Goal: Task Accomplishment & Management: Manage account settings

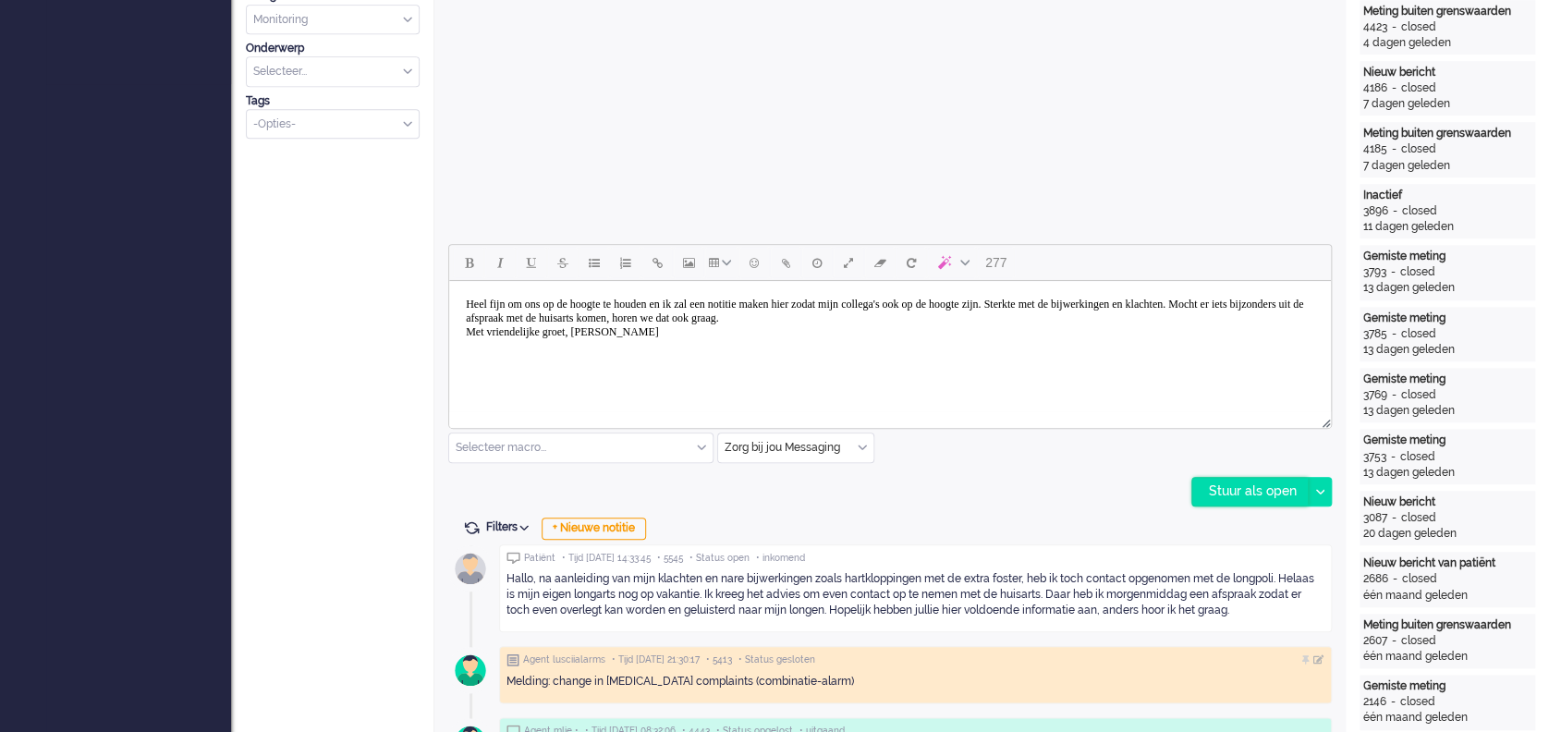
click at [1239, 489] on div "Stuur als open" at bounding box center [1250, 492] width 116 height 28
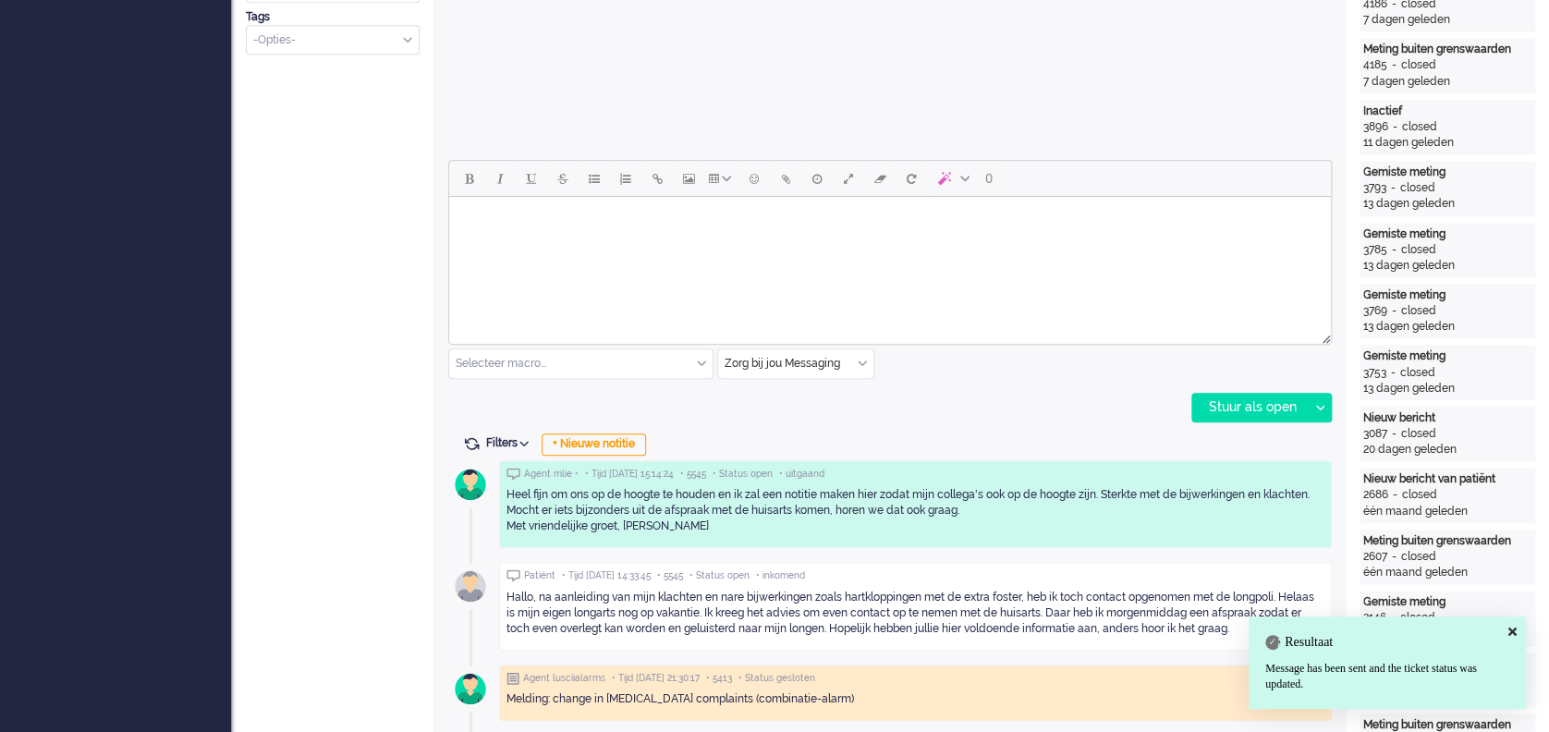
scroll to position [771, 0]
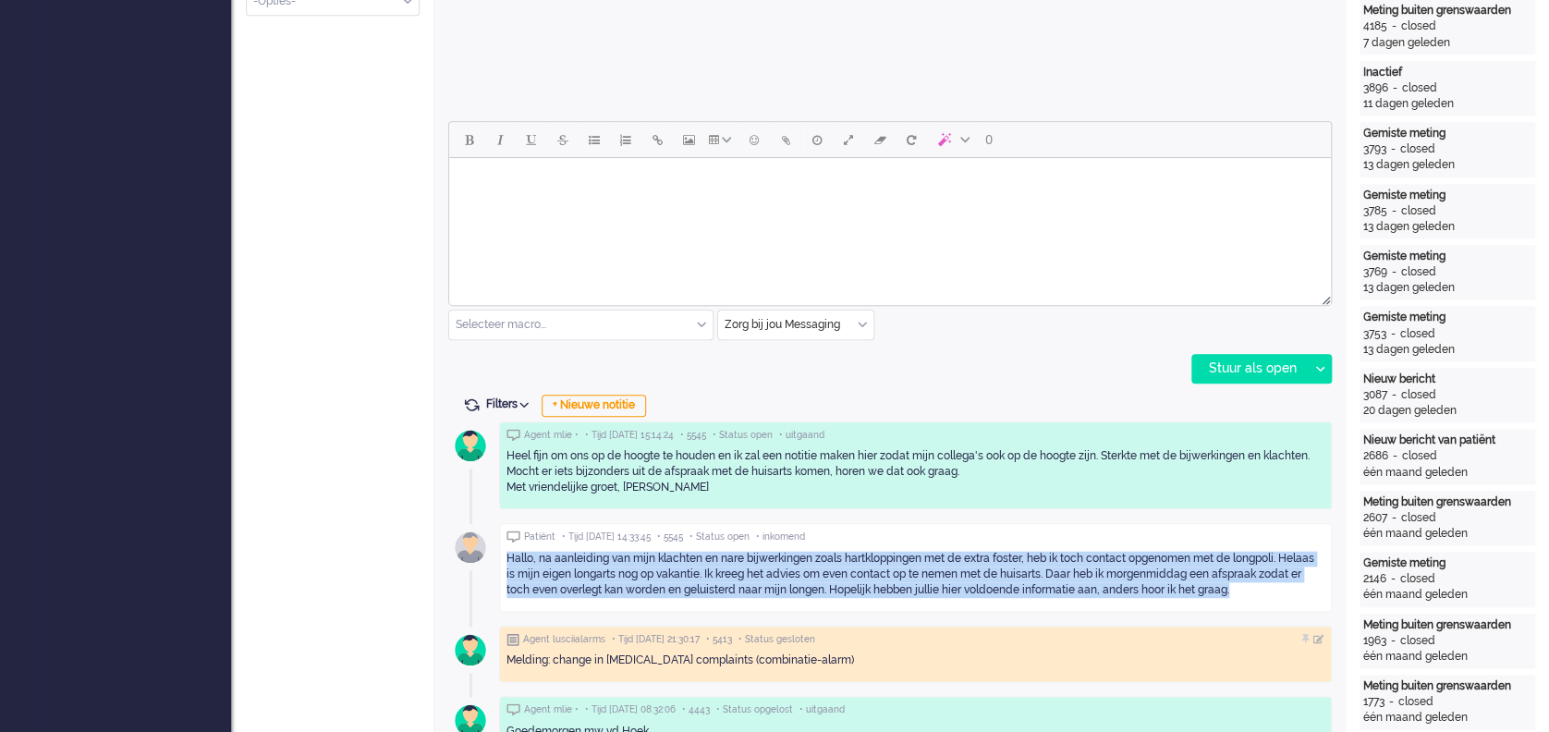
drag, startPoint x: 503, startPoint y: 553, endPoint x: 1263, endPoint y: 603, distance: 761.4
click at [1263, 603] on div "Patiënt • Tijd [DATE] 14:33:45 • 5545 • Status open • inkomend Hallo, na aanlei…" at bounding box center [915, 567] width 833 height 89
drag, startPoint x: 1263, startPoint y: 603, endPoint x: 1079, endPoint y: 572, distance: 186.4
copy div "Hallo, na aanleiding van mijn klachten en nare bijwerkingen zoals hartkloppinge…"
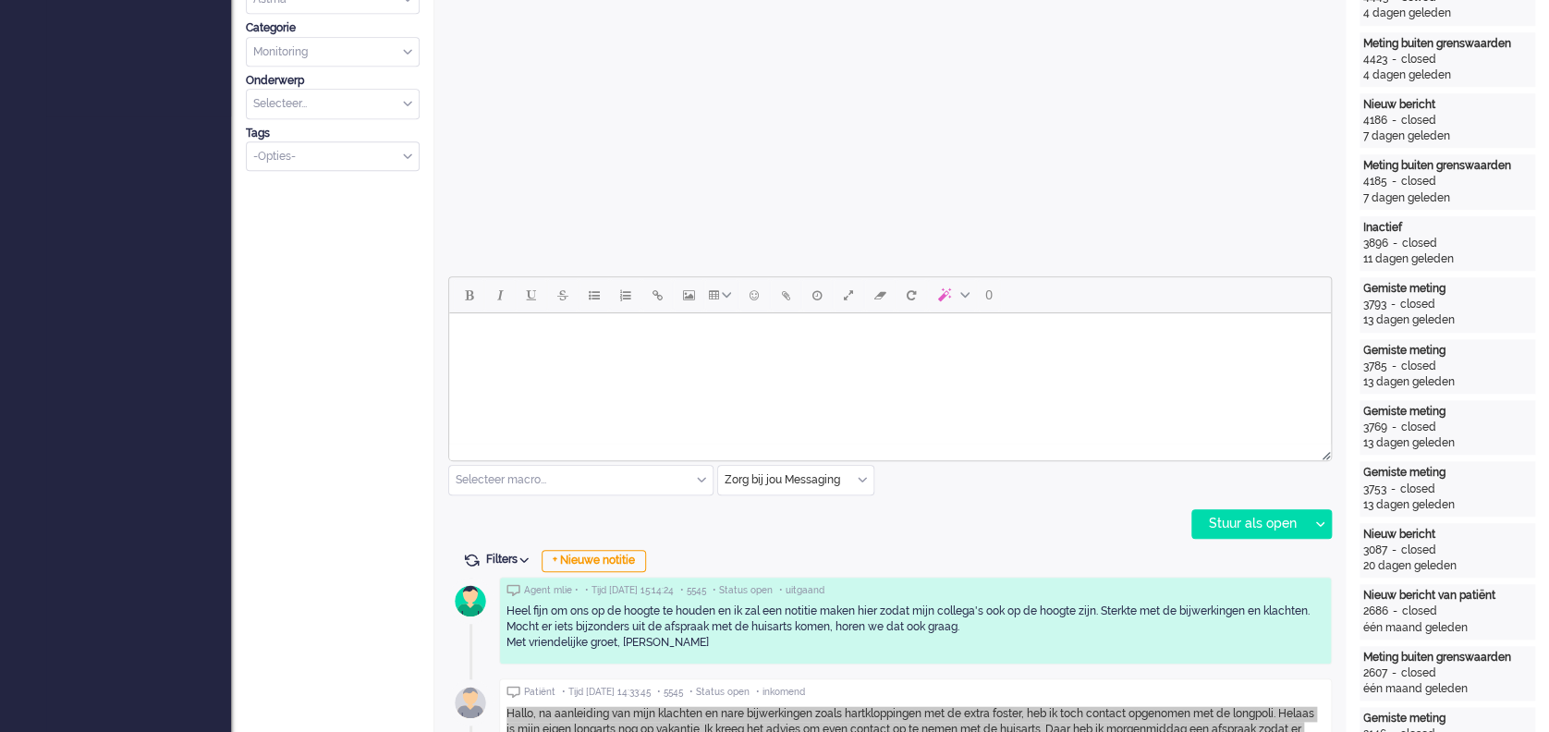
scroll to position [0, 0]
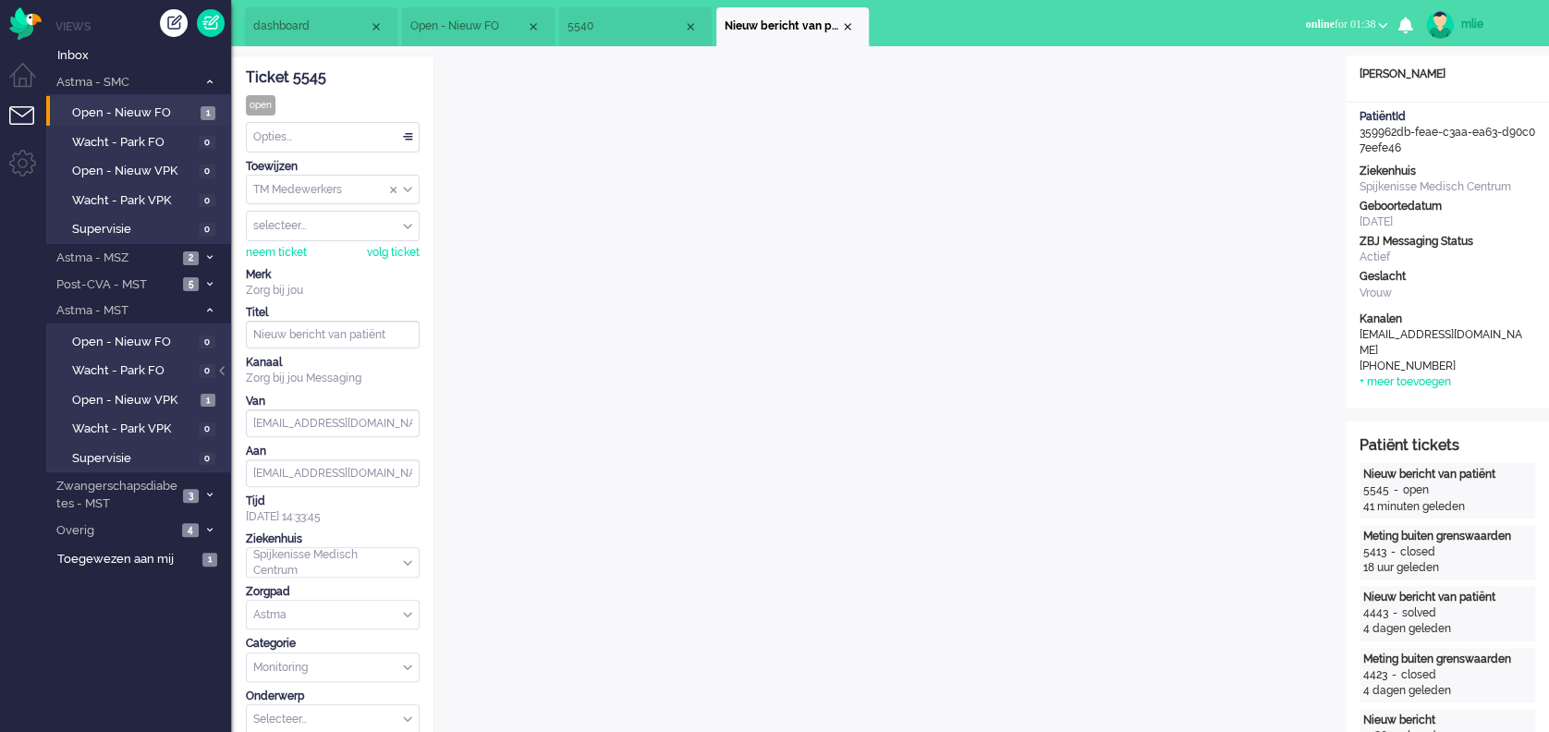
click at [409, 134] on div "Opties..." at bounding box center [333, 137] width 172 height 29
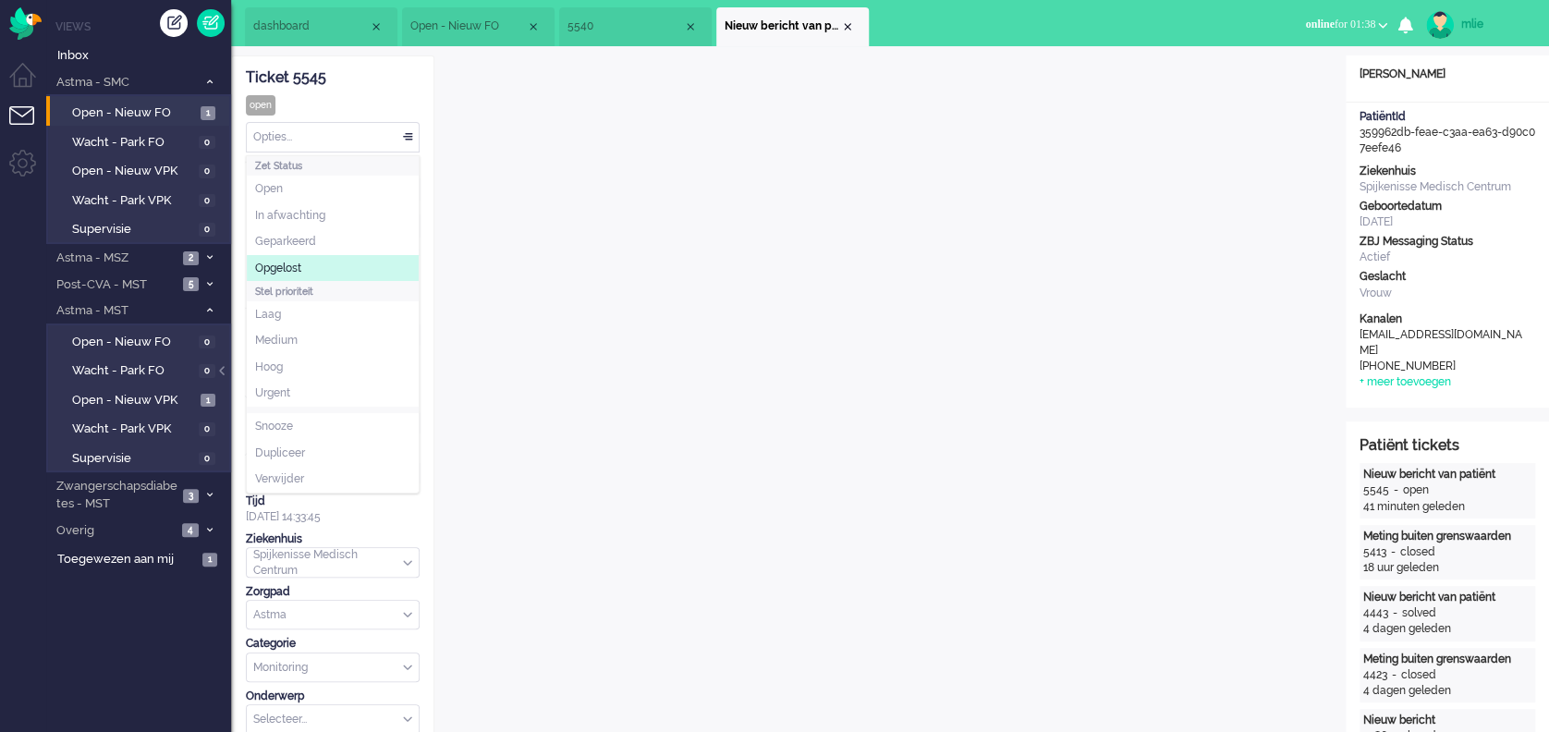
click at [296, 259] on li "Opgelost" at bounding box center [333, 268] width 172 height 27
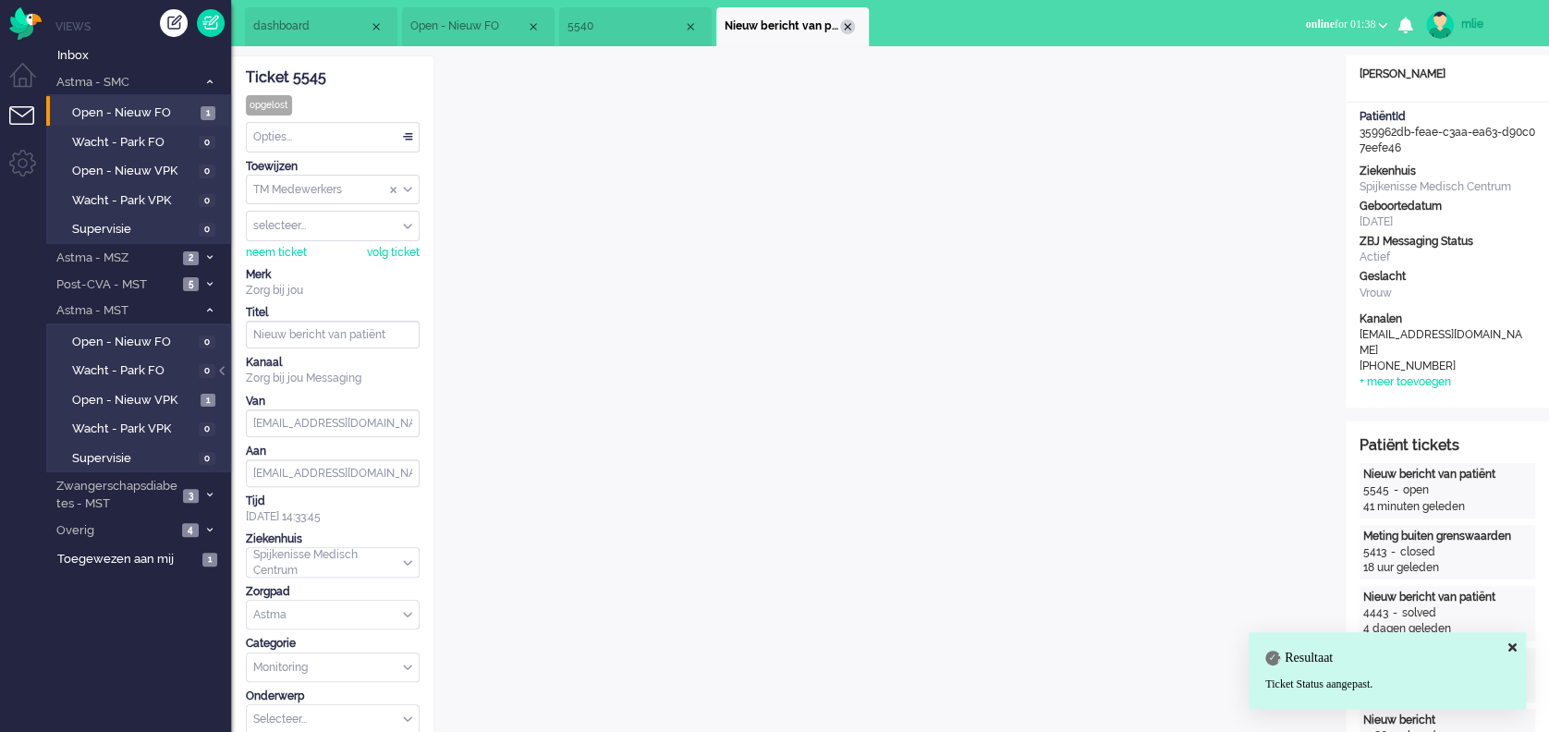
click at [843, 27] on div "Close tab" at bounding box center [847, 26] width 15 height 15
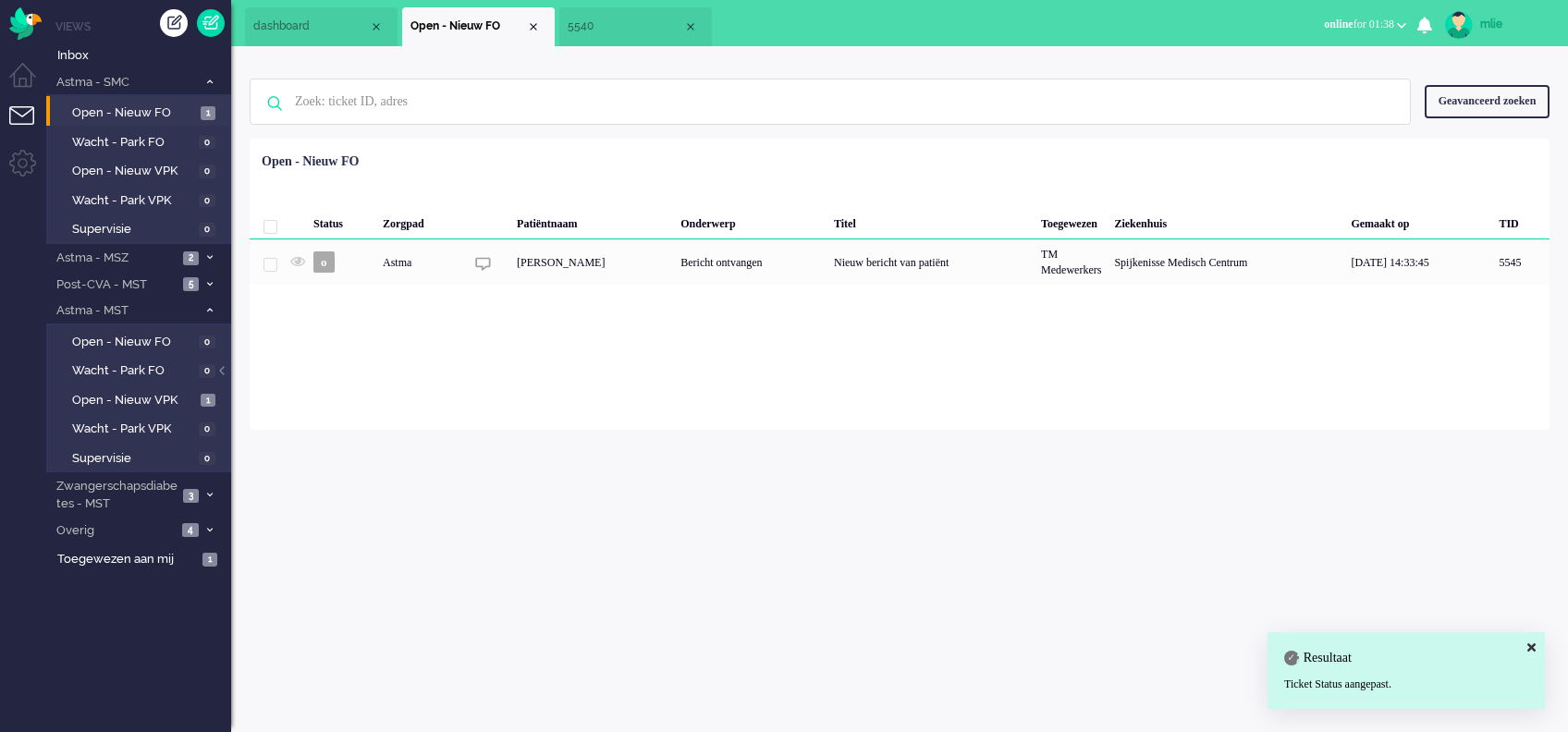
click at [648, 20] on span "5540" at bounding box center [625, 26] width 116 height 16
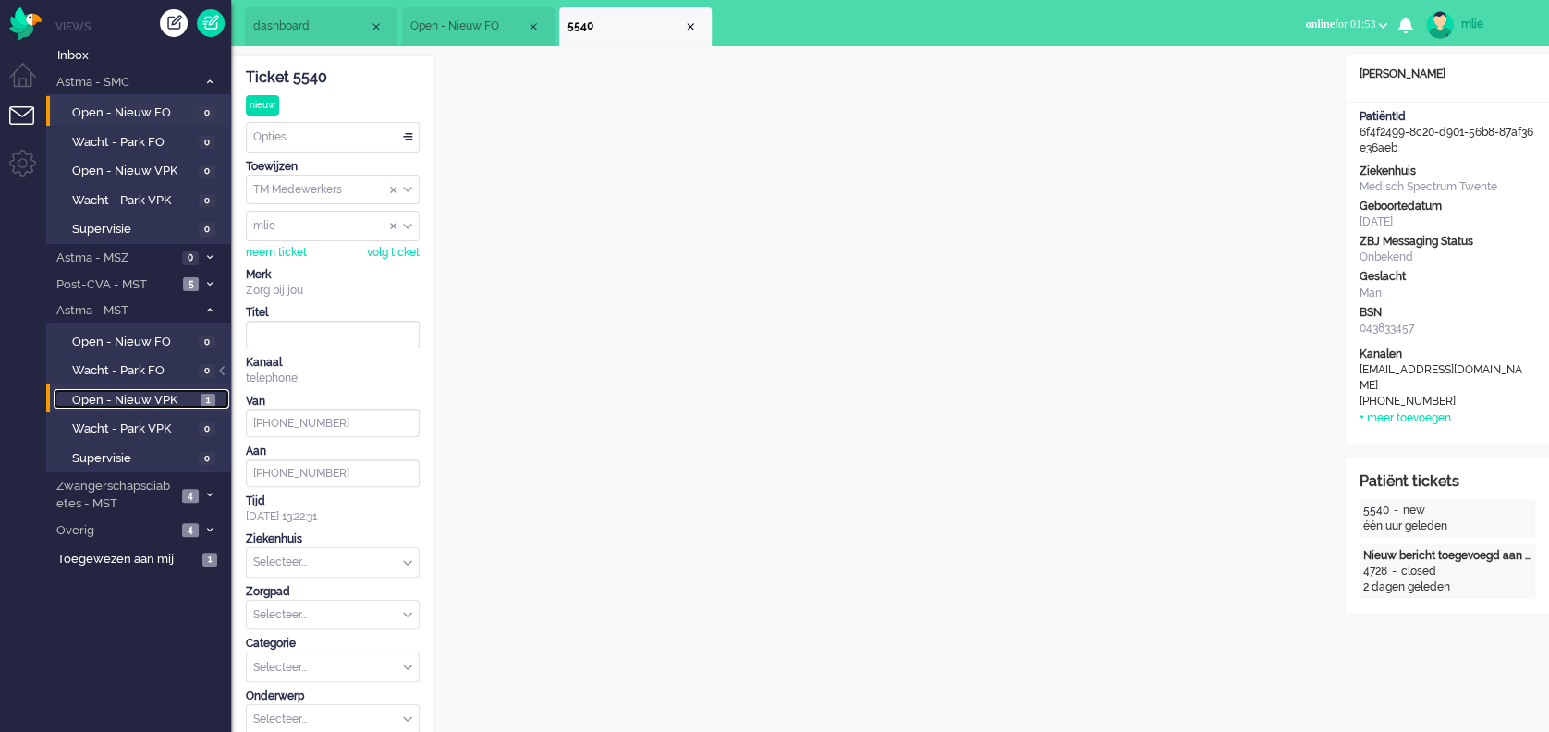
click at [118, 397] on span "Open - Nieuw VPK" at bounding box center [134, 401] width 124 height 18
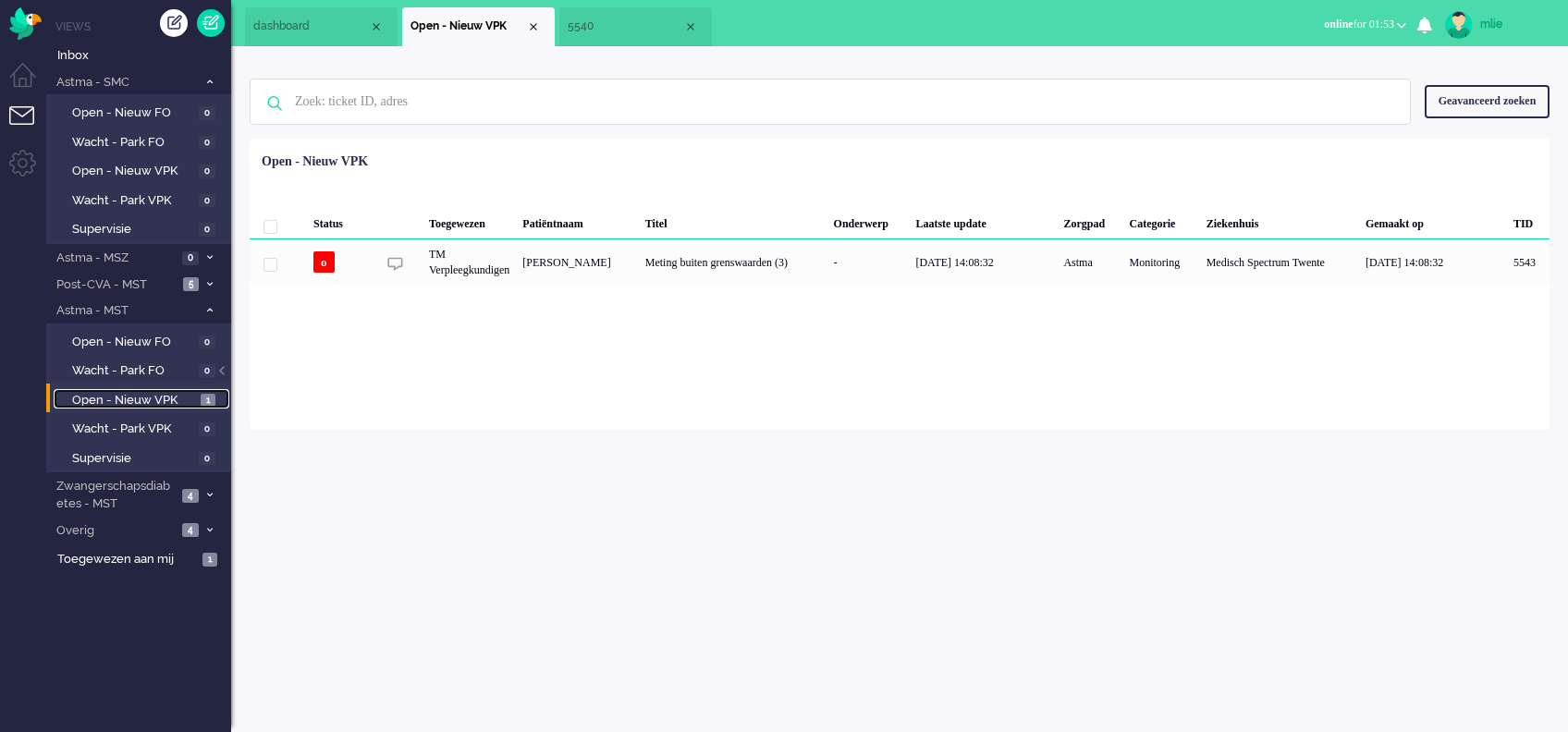
drag, startPoint x: 112, startPoint y: 393, endPoint x: 142, endPoint y: 390, distance: 30.6
click at [112, 392] on span "Open - Nieuw VPK" at bounding box center [134, 401] width 124 height 18
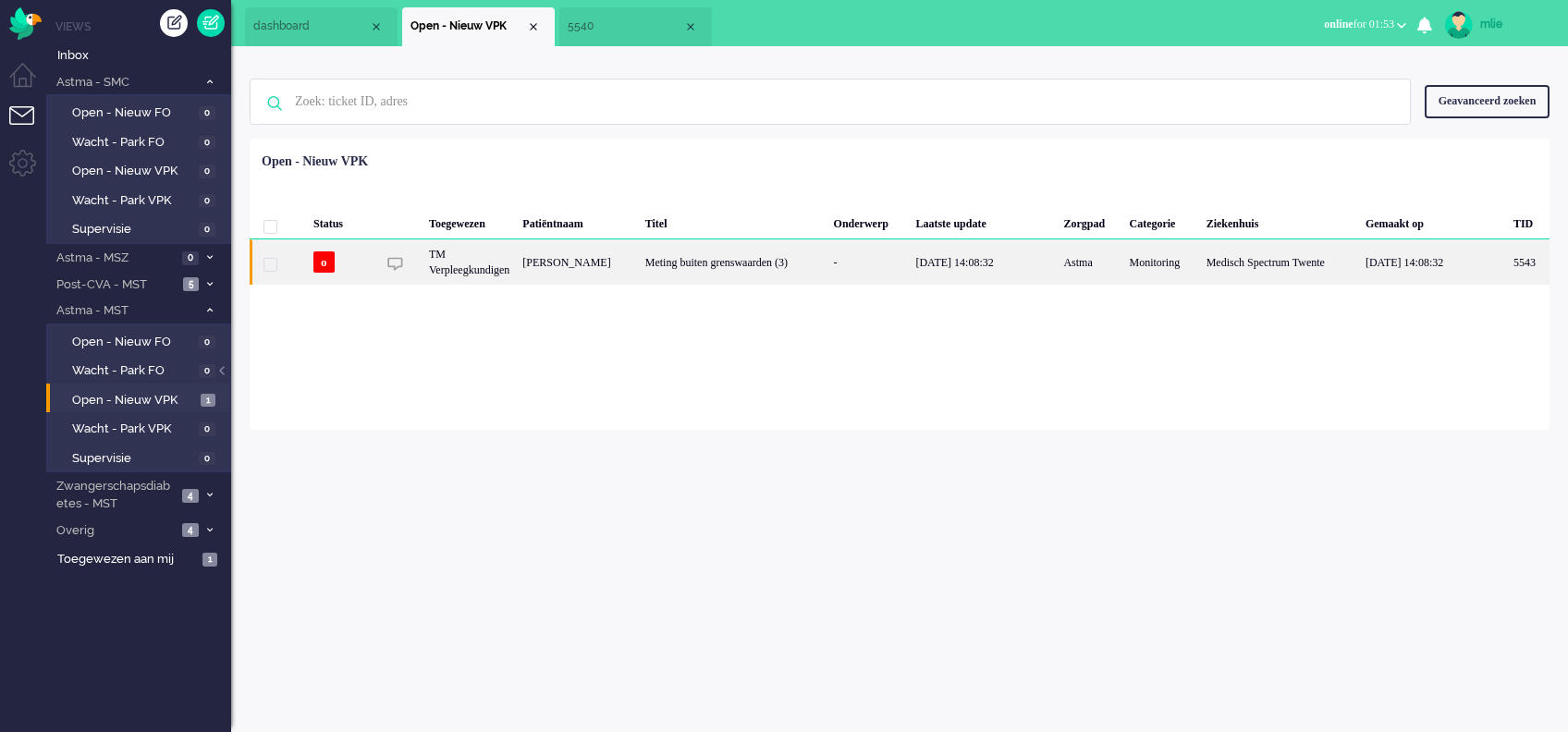
click at [767, 252] on div "Meting buiten grenswaarden (3)" at bounding box center [733, 261] width 189 height 45
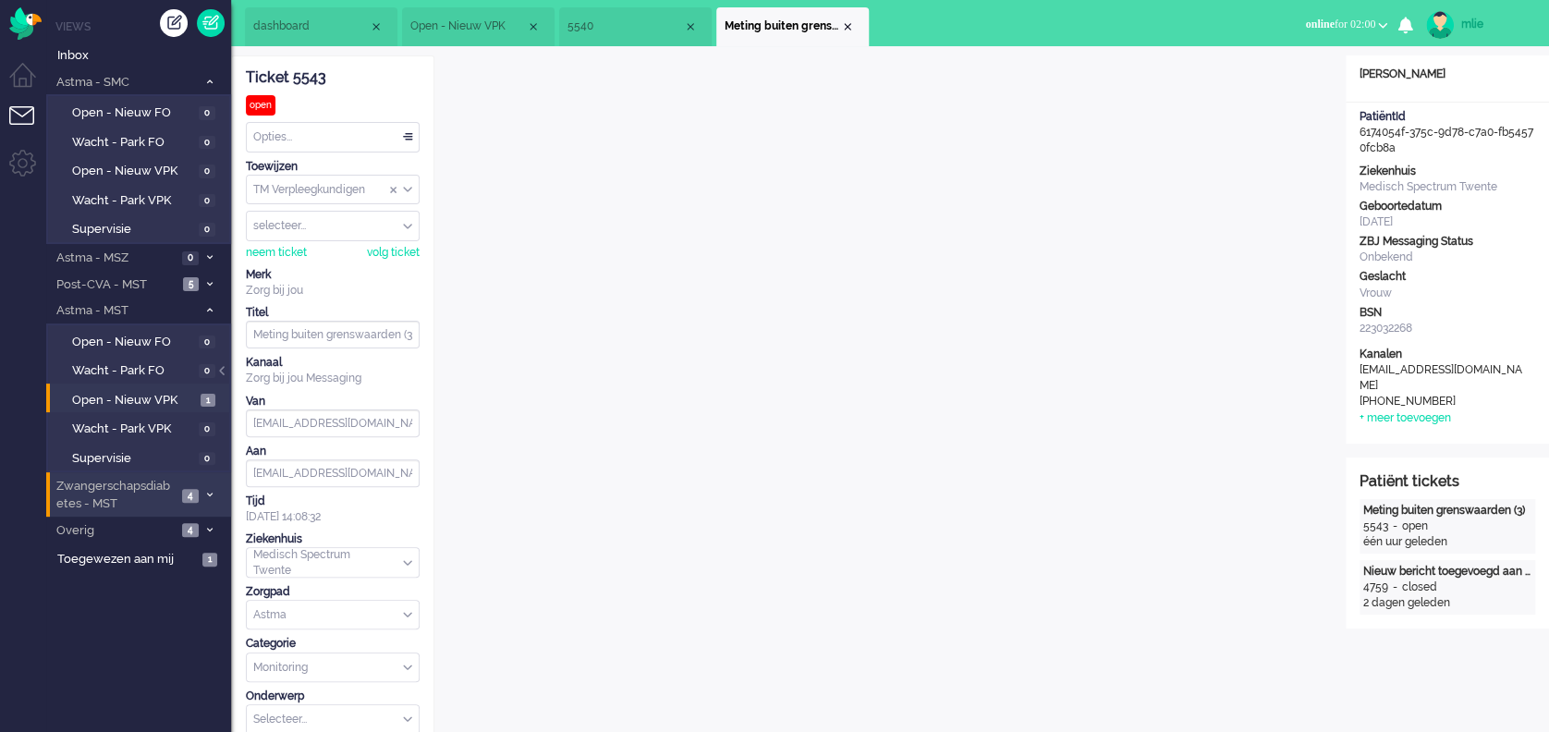
click at [206, 487] on li "Zwangerschapsdiabetes - MST 4" at bounding box center [138, 493] width 185 height 43
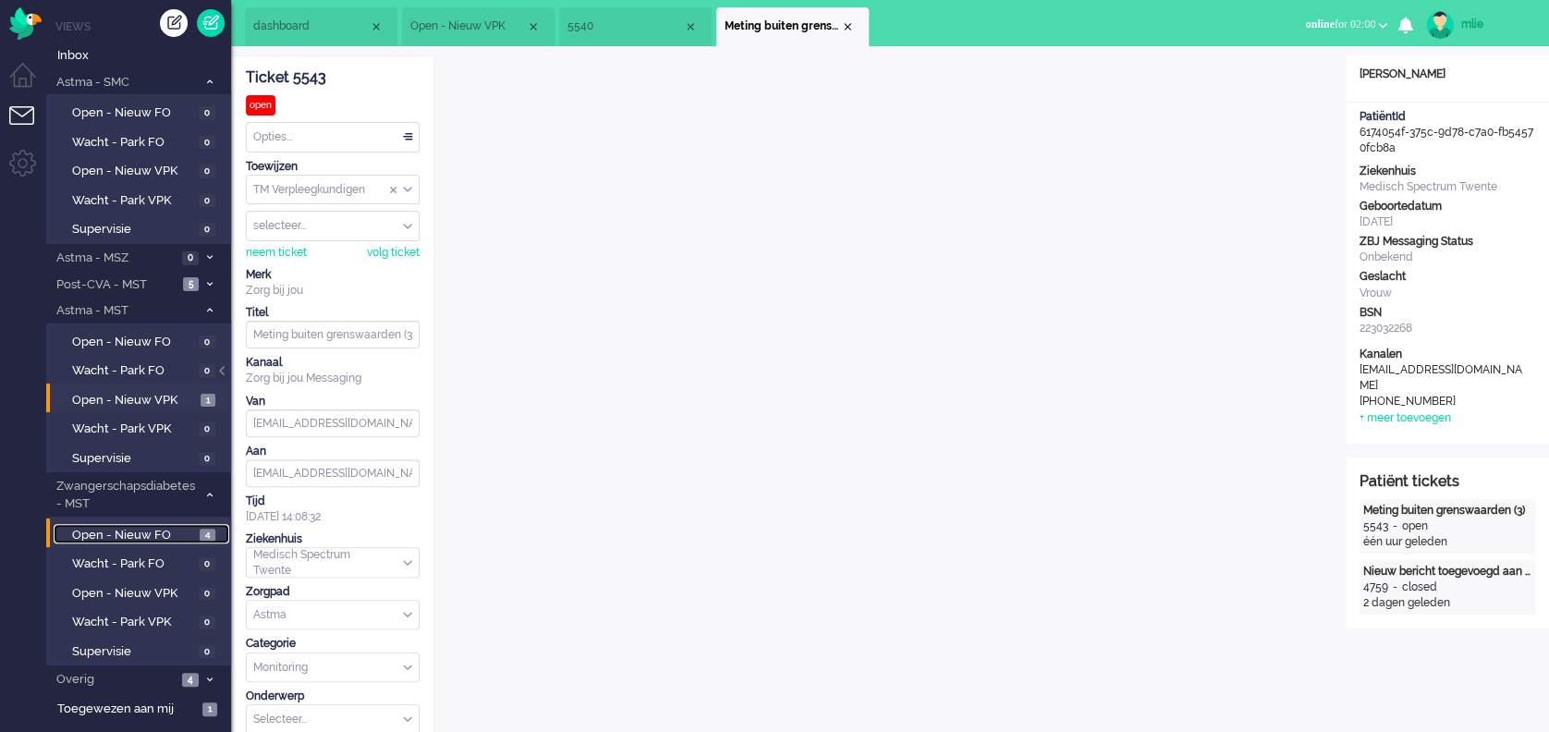
click at [115, 529] on span "Open - Nieuw FO" at bounding box center [133, 536] width 123 height 18
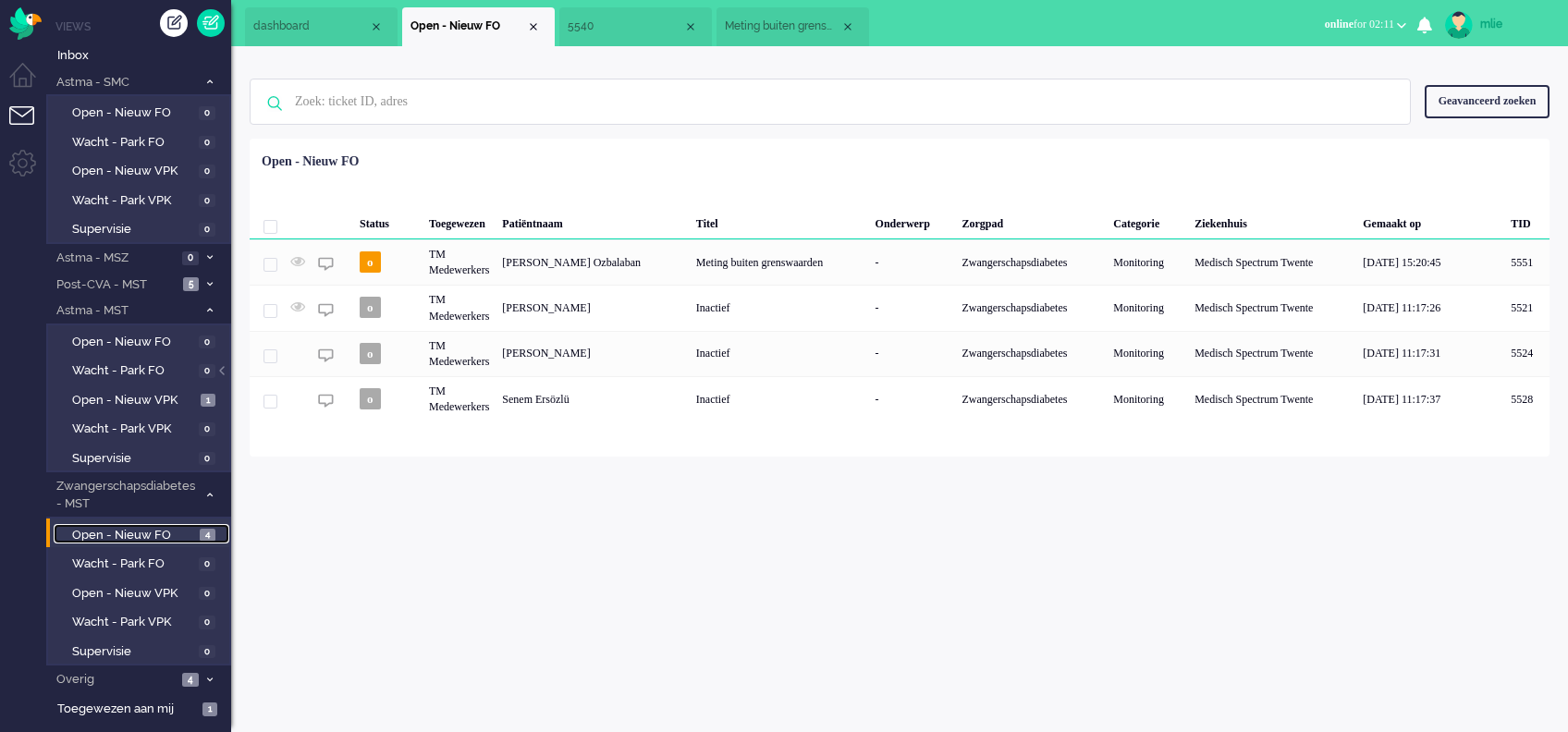
click at [643, 31] on span "5540" at bounding box center [625, 26] width 116 height 16
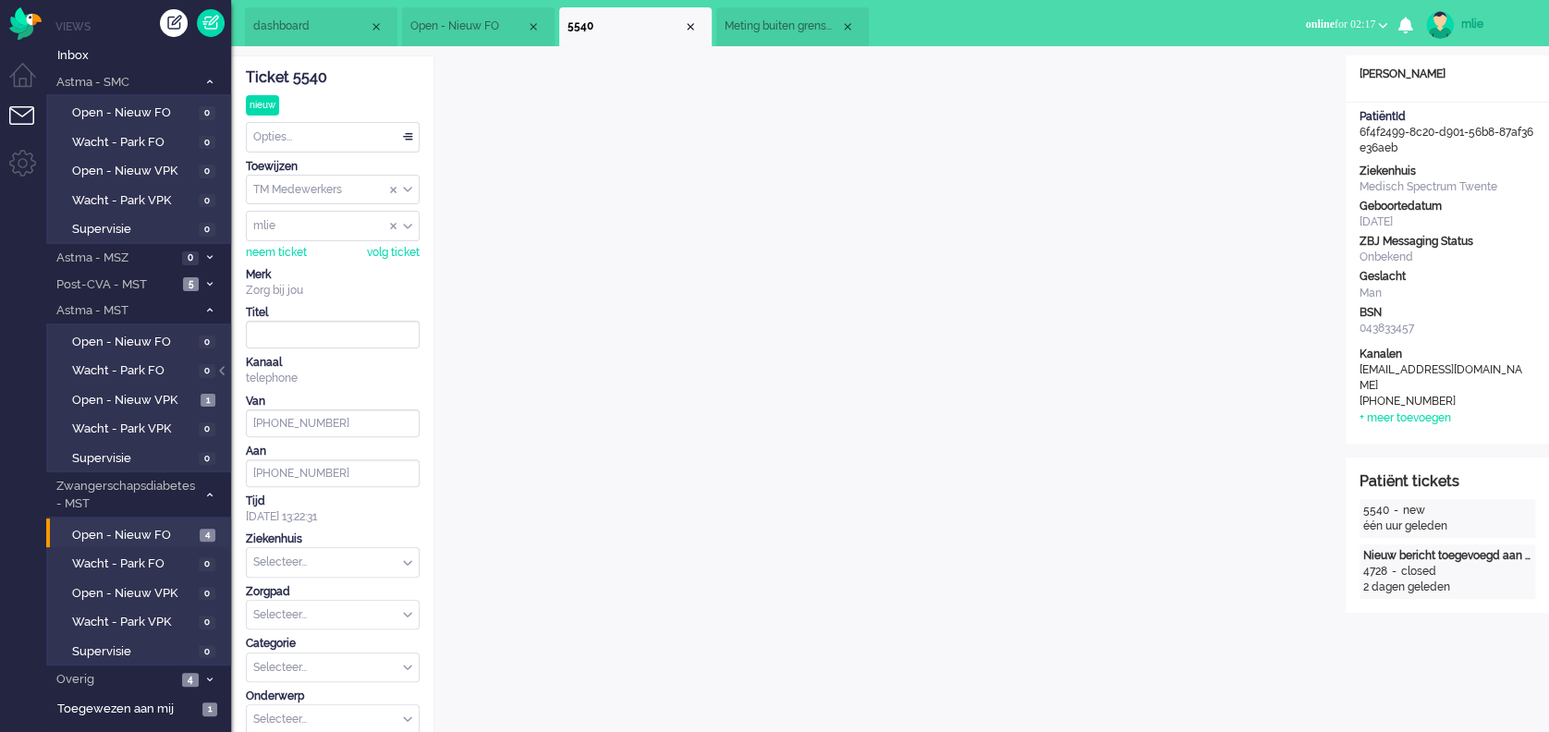
click at [407, 135] on div "Opties..." at bounding box center [333, 137] width 172 height 29
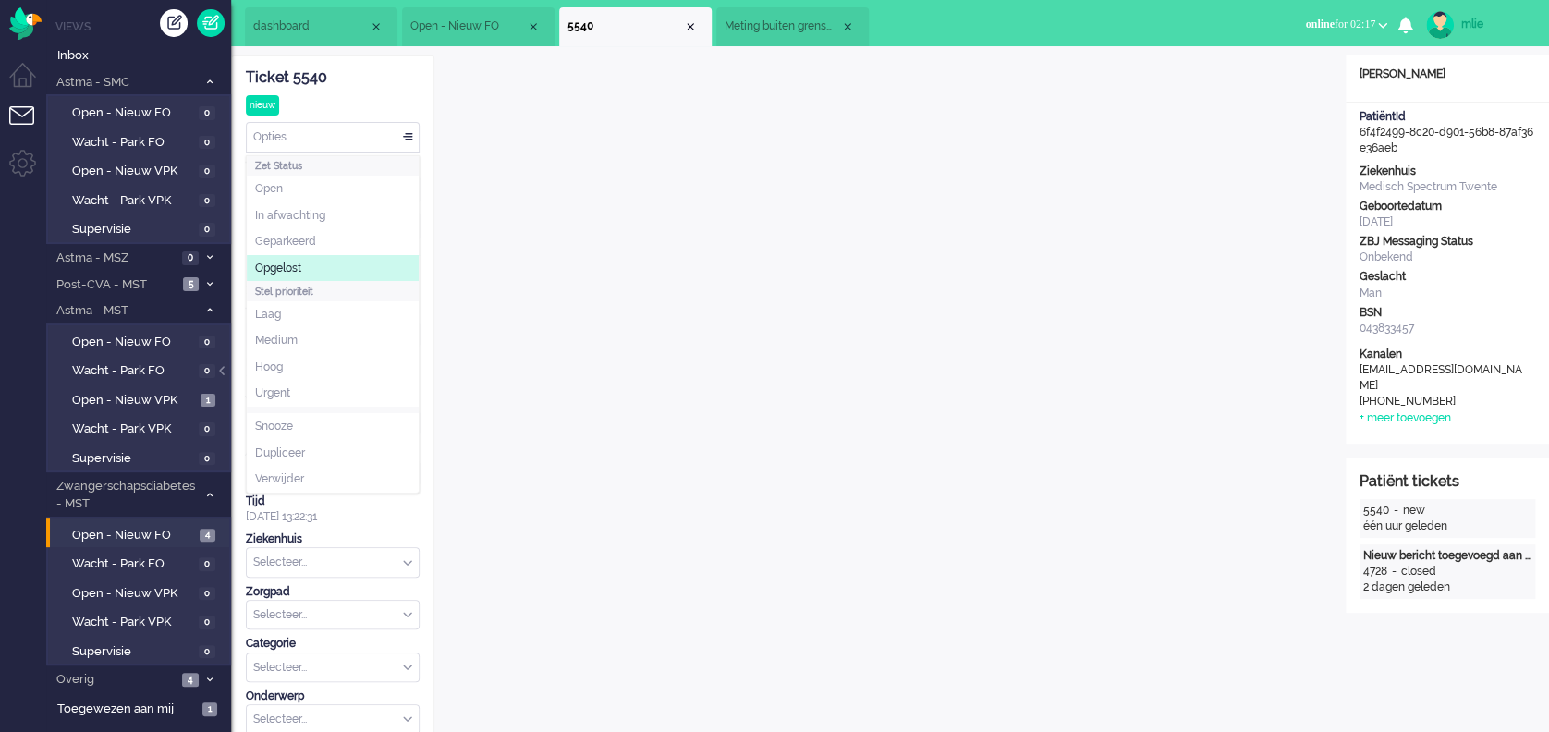
click at [283, 257] on li "Opgelost" at bounding box center [333, 268] width 172 height 27
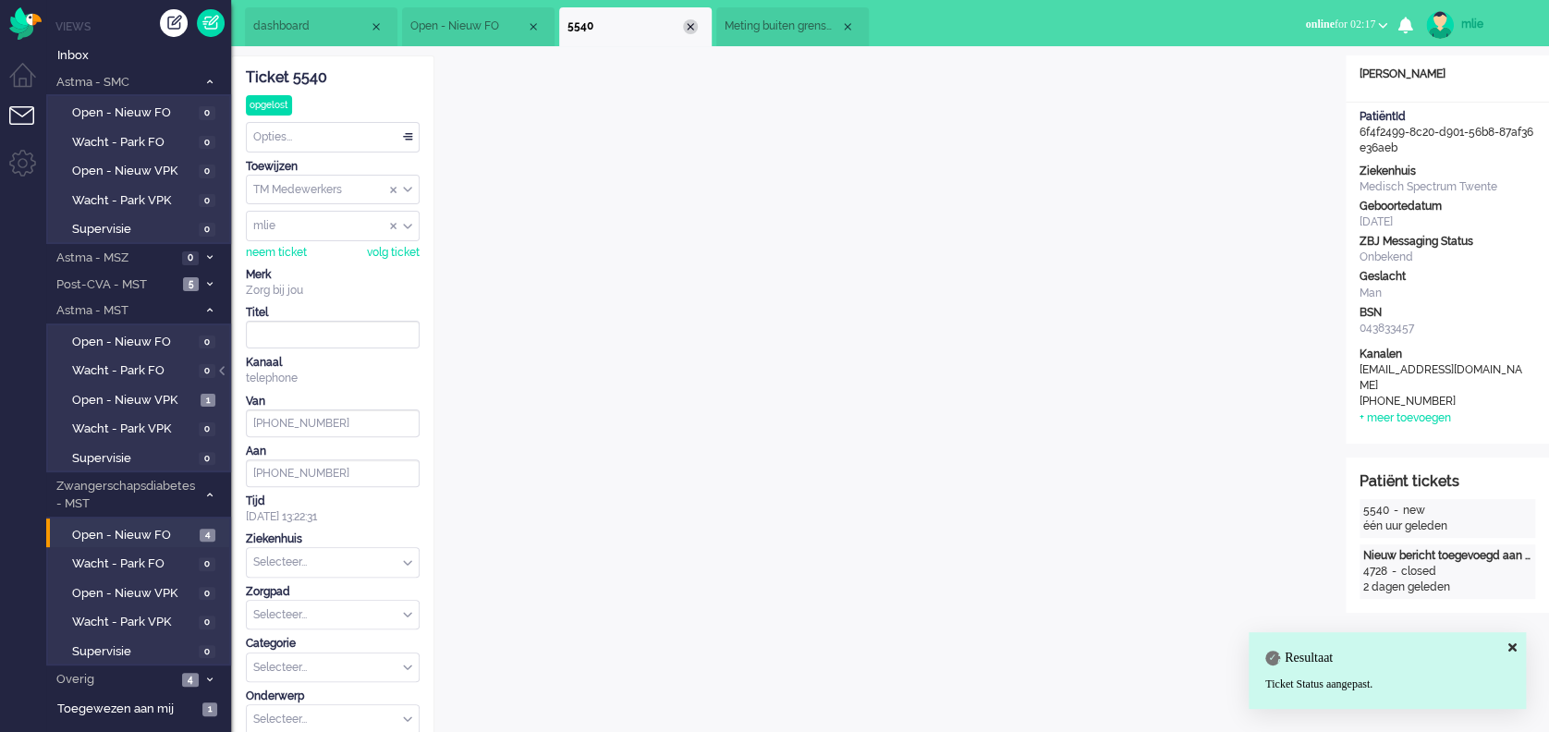
click at [692, 30] on div "Close tab" at bounding box center [690, 26] width 15 height 15
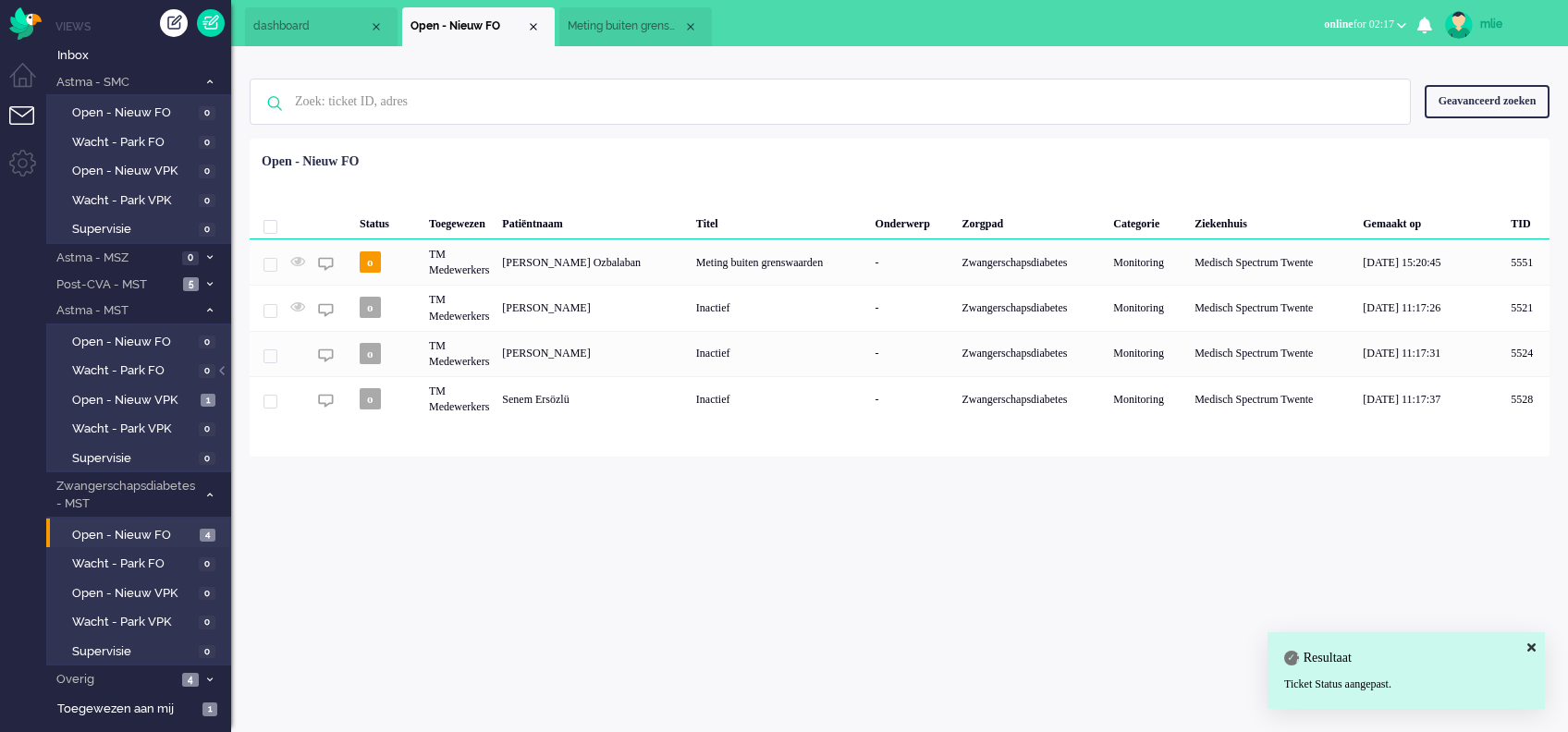
click at [642, 20] on span "Meting buiten grenswaarden (3)" at bounding box center [625, 26] width 116 height 16
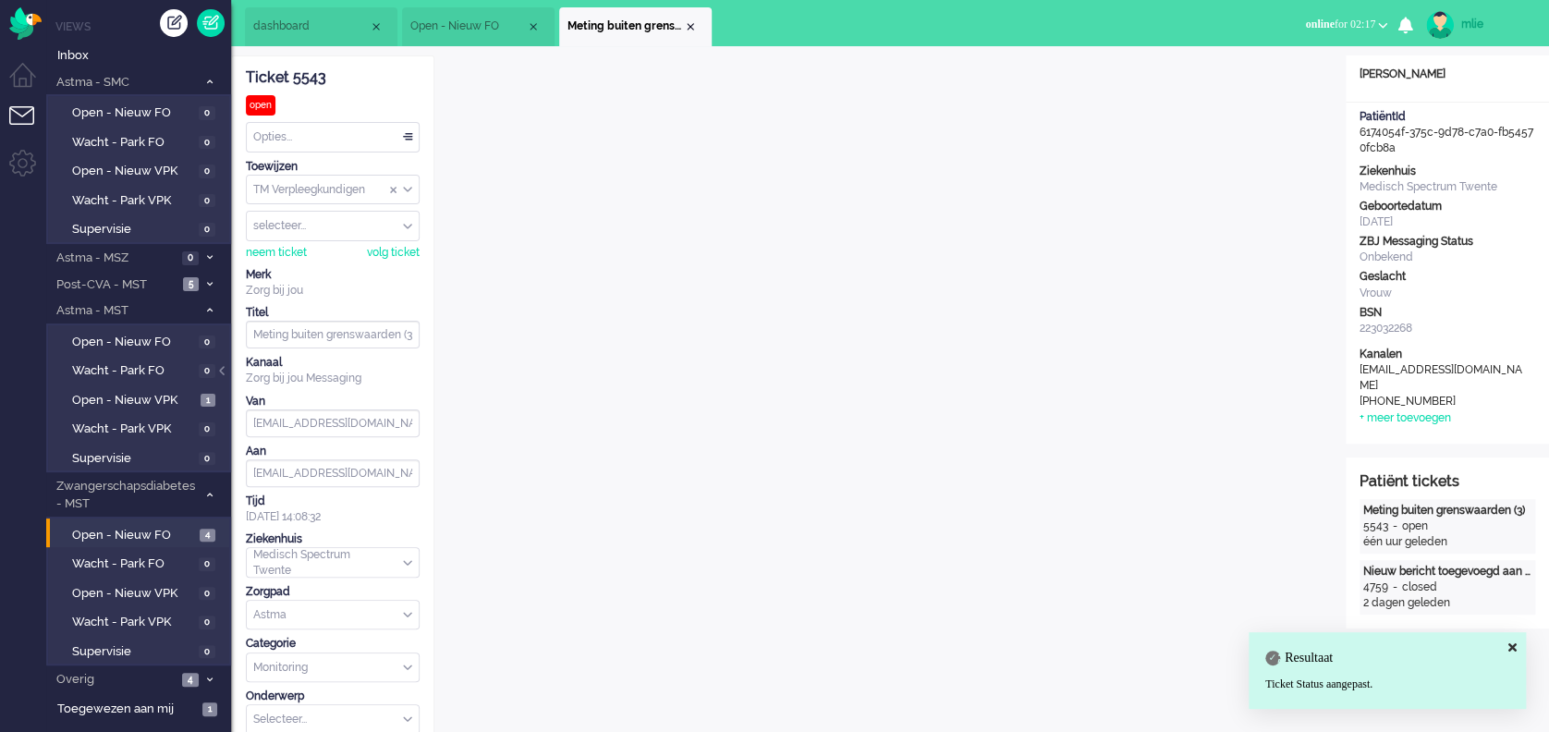
click at [685, 22] on div "Close tab" at bounding box center [690, 26] width 15 height 15
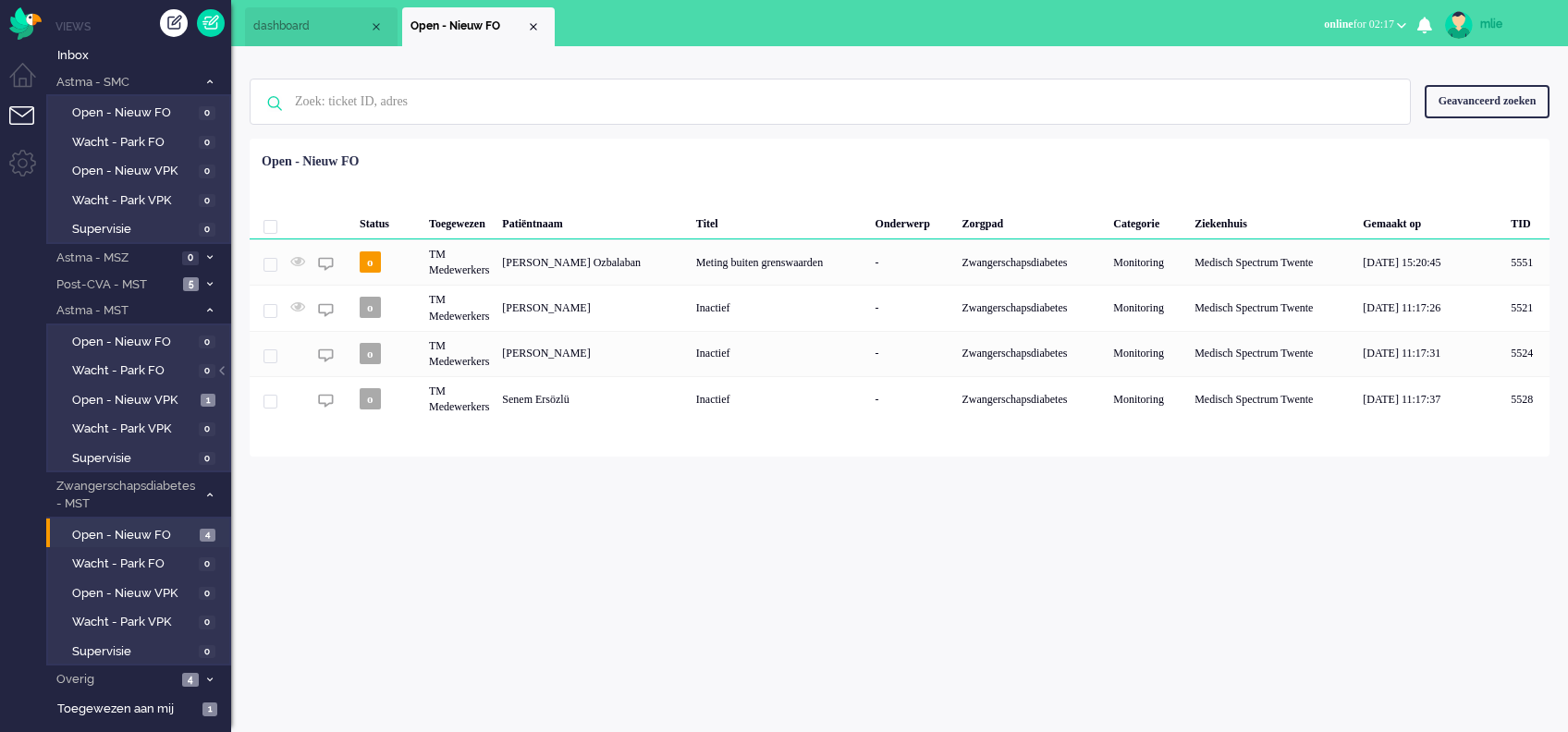
click at [519, 22] on span "Open - Nieuw FO" at bounding box center [468, 26] width 116 height 16
click at [528, 23] on div "Close tab" at bounding box center [533, 26] width 15 height 15
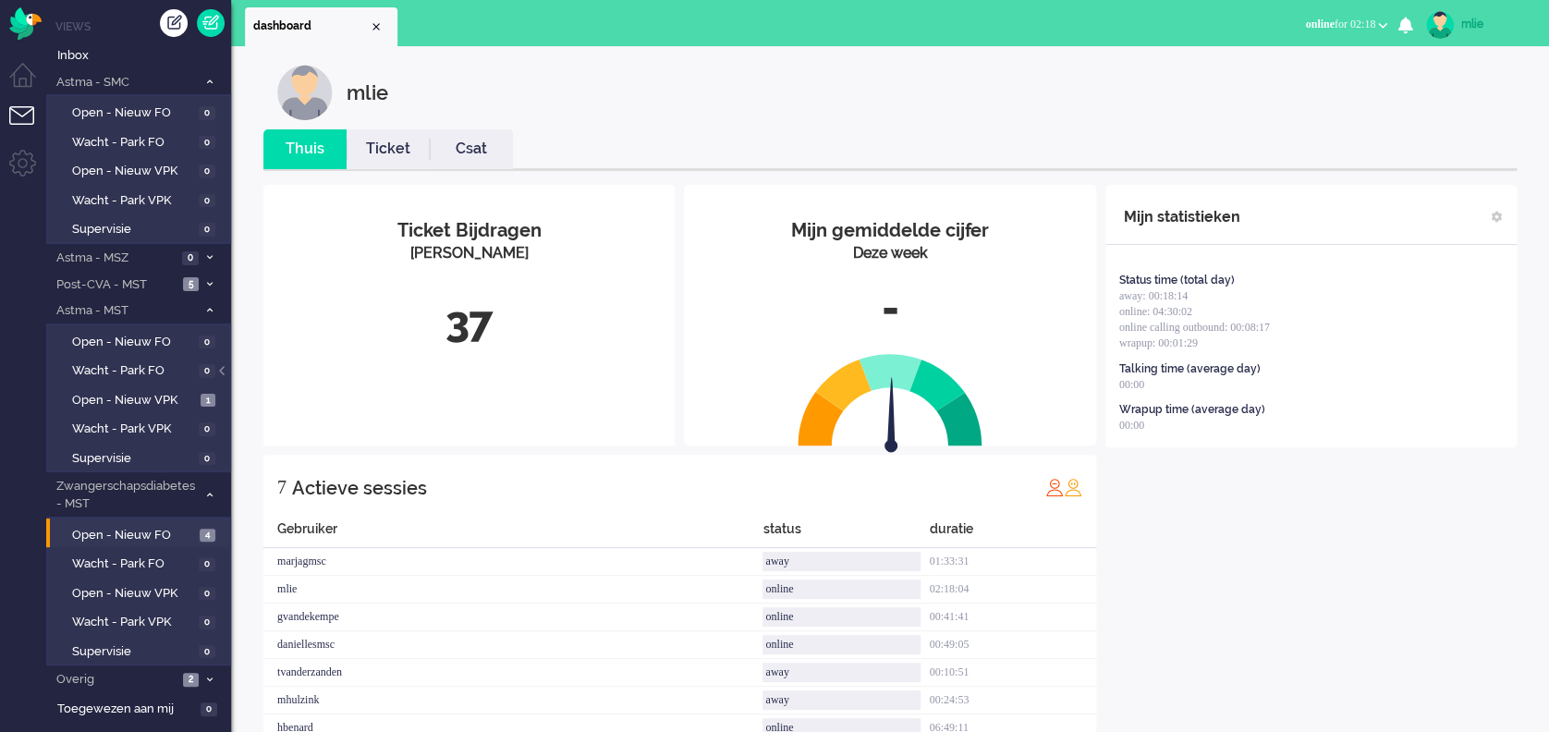
click at [389, 146] on link "Ticket" at bounding box center [388, 149] width 83 height 21
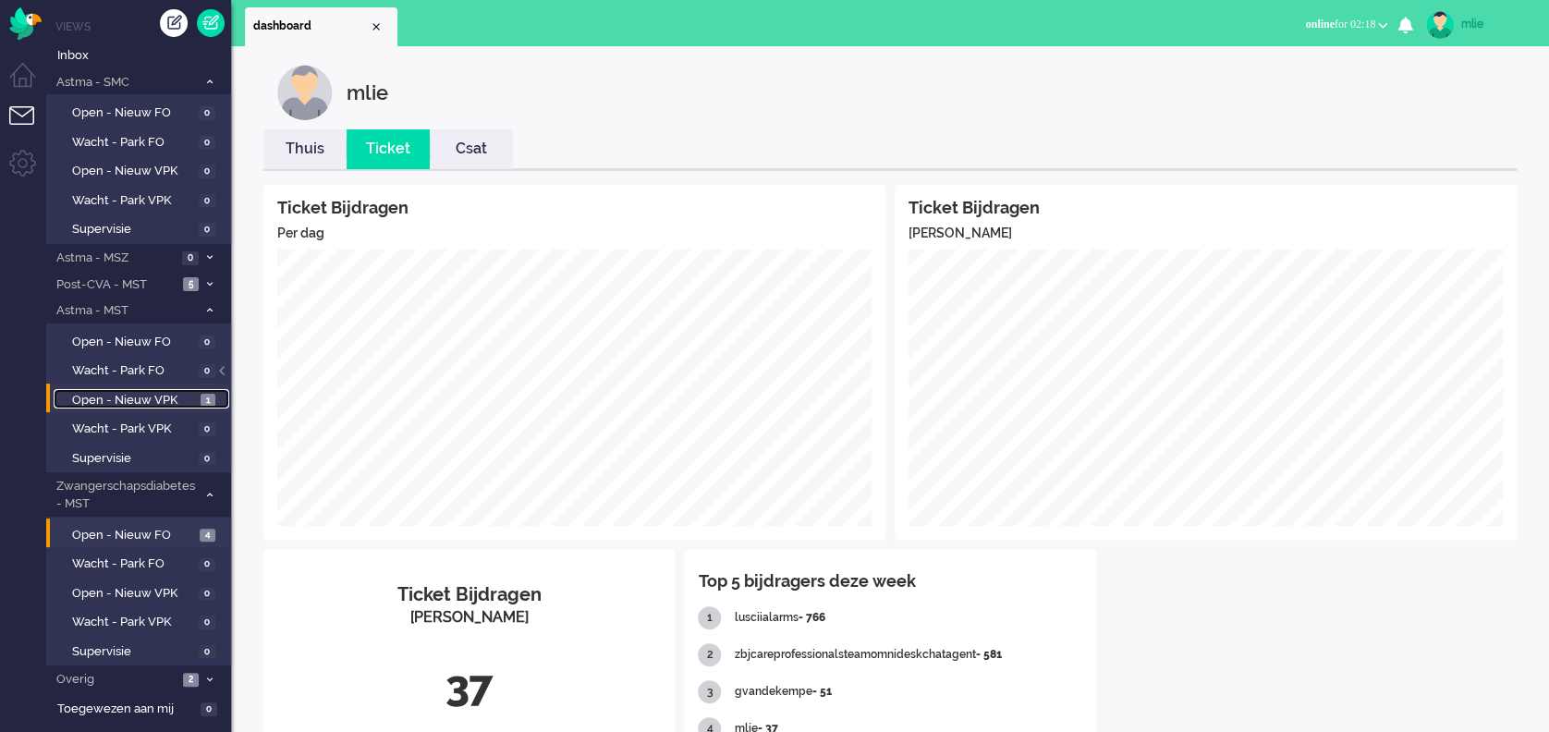
click at [108, 394] on span "Open - Nieuw VPK" at bounding box center [134, 401] width 124 height 18
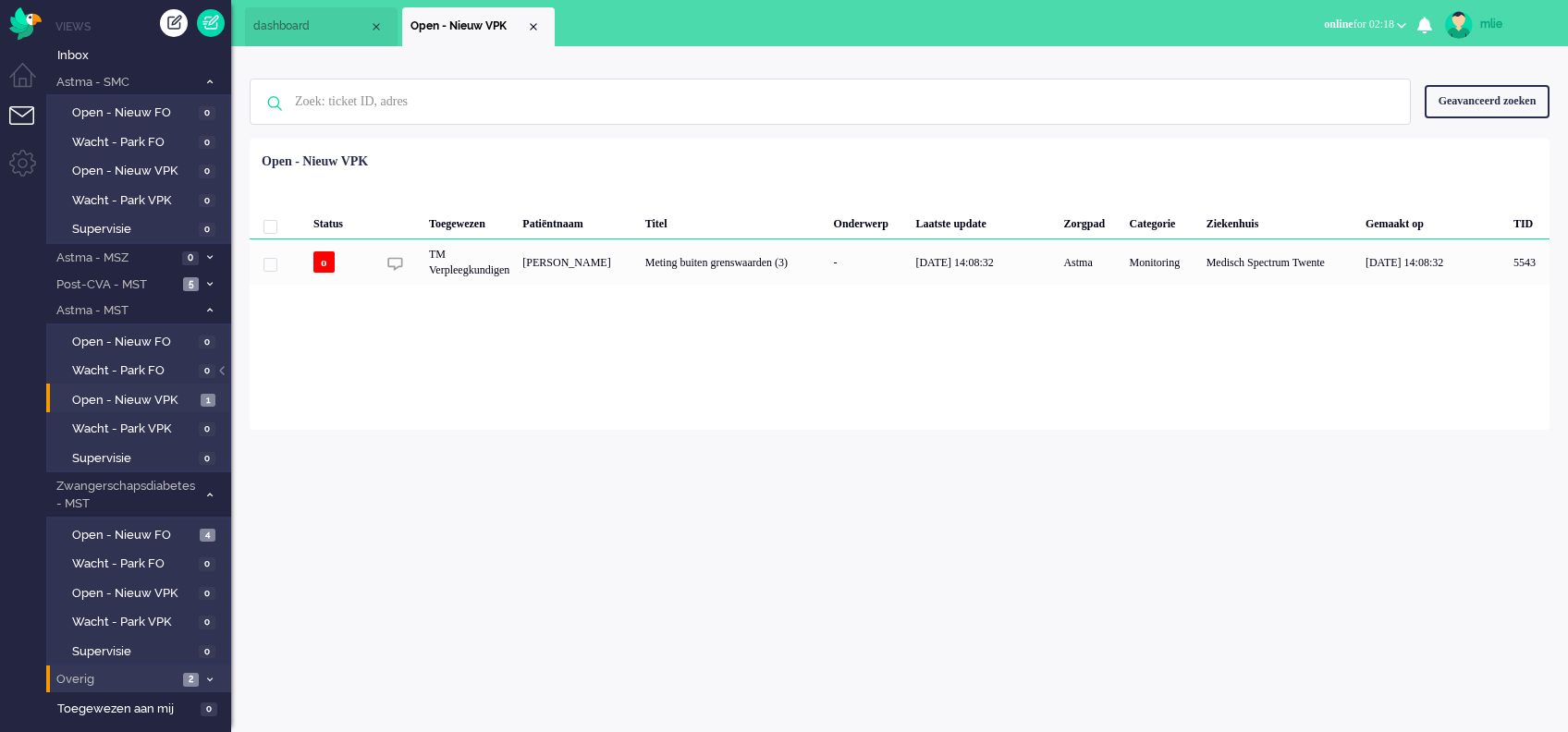
click at [174, 673] on span "Overig" at bounding box center [116, 680] width 124 height 18
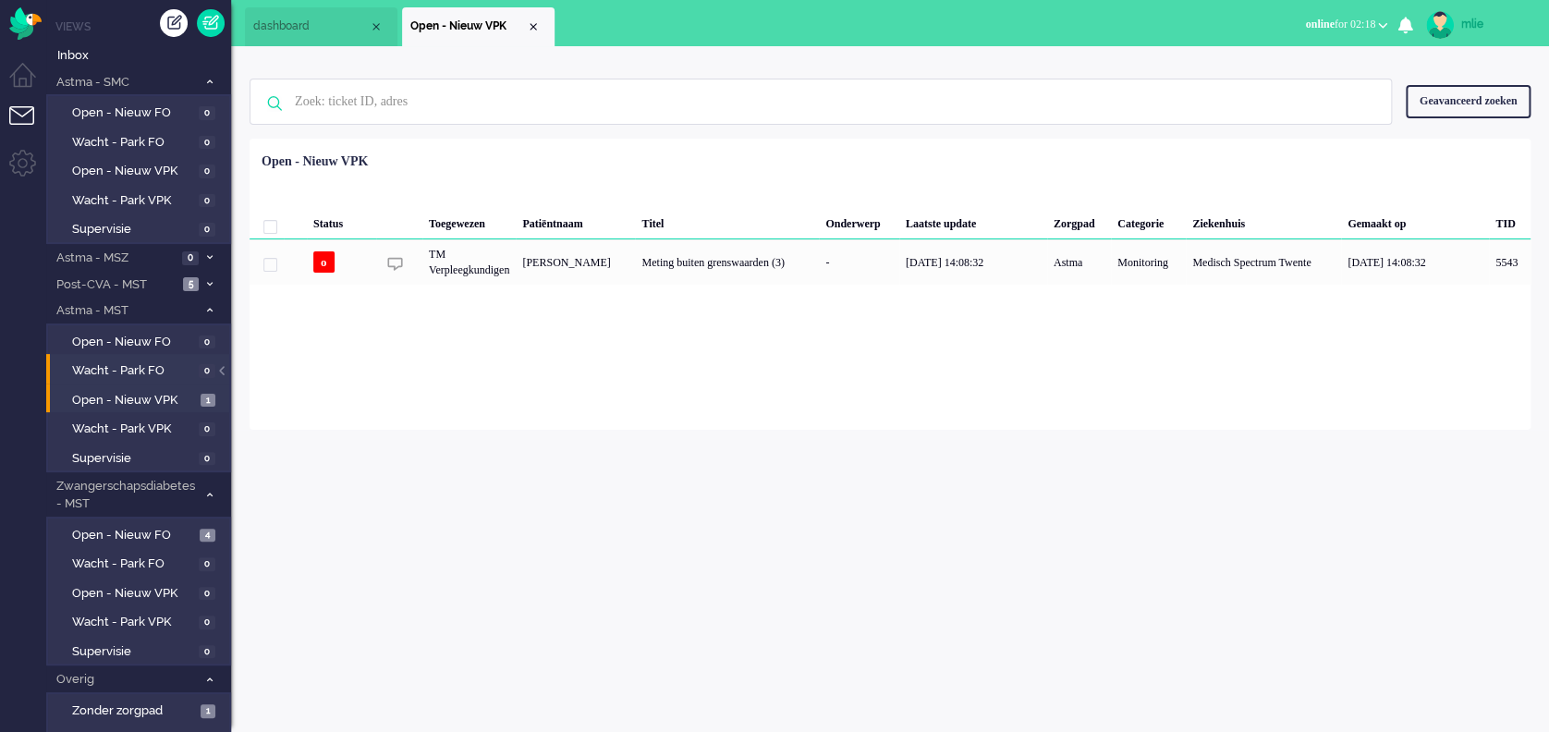
click at [132, 380] on li "Wacht - Park FO 0" at bounding box center [137, 369] width 183 height 30
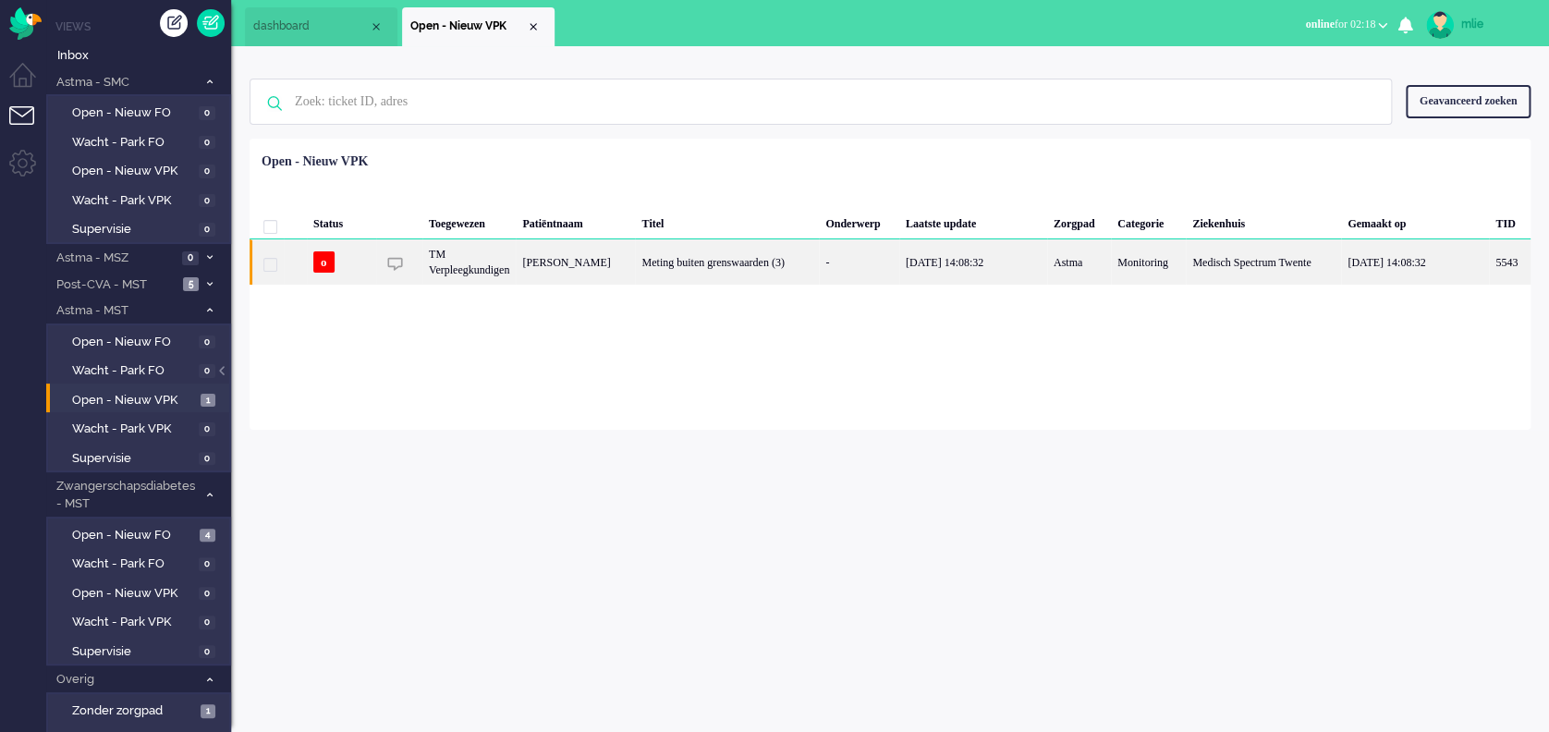
click at [740, 251] on div "Meting buiten grenswaarden (3)" at bounding box center [727, 261] width 184 height 45
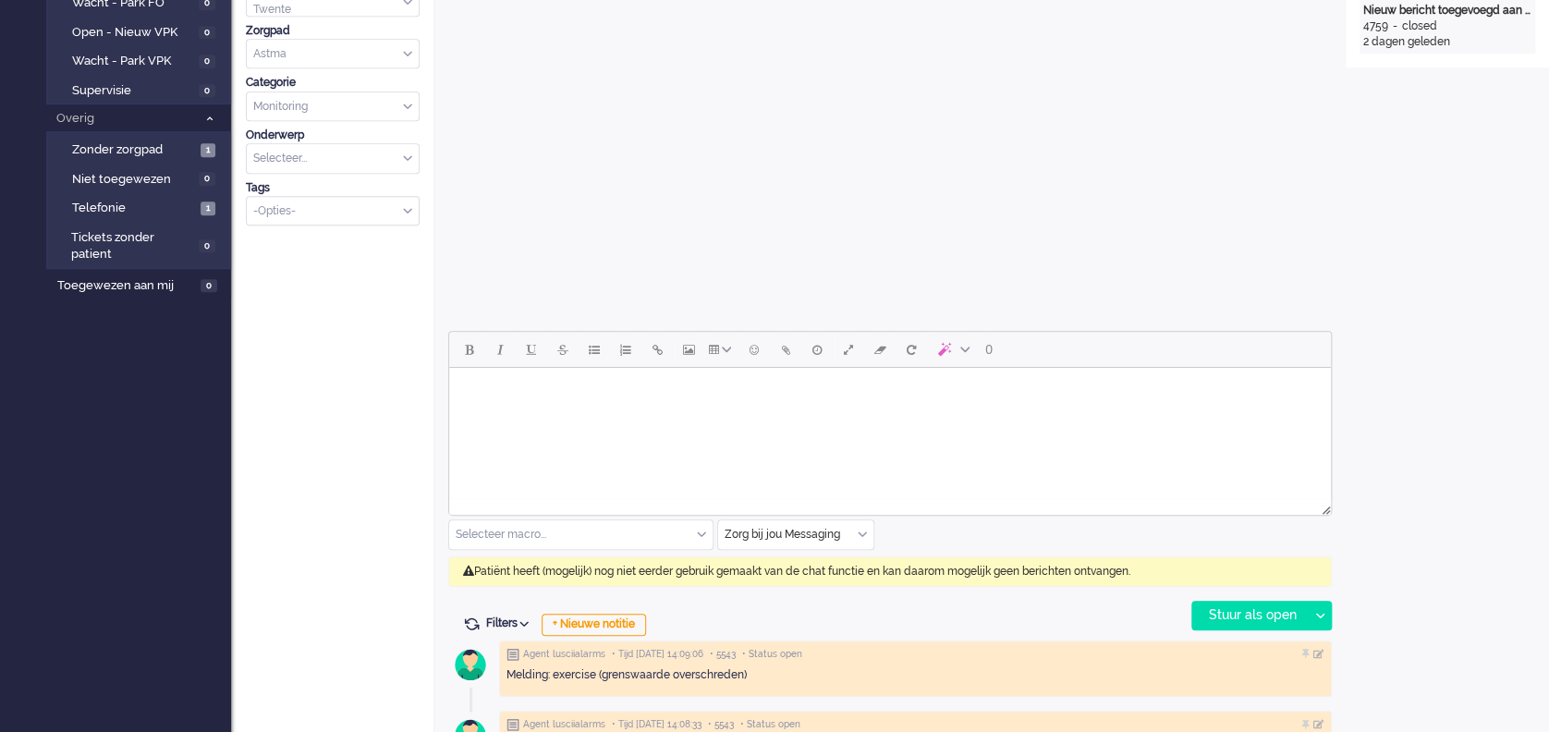
scroll to position [616, 0]
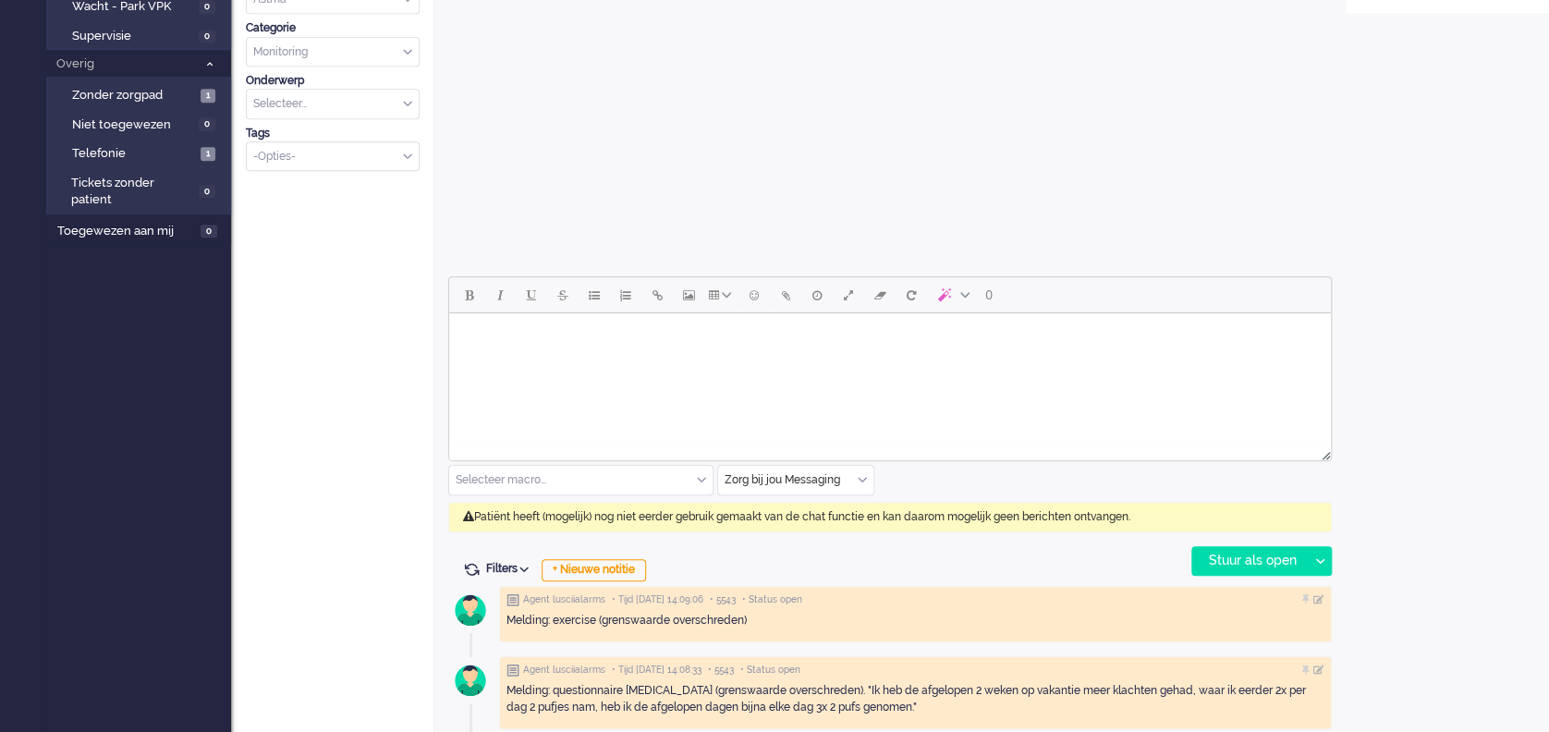
click at [494, 348] on body "Rich Text Area. Press ALT-0 for help." at bounding box center [890, 337] width 867 height 32
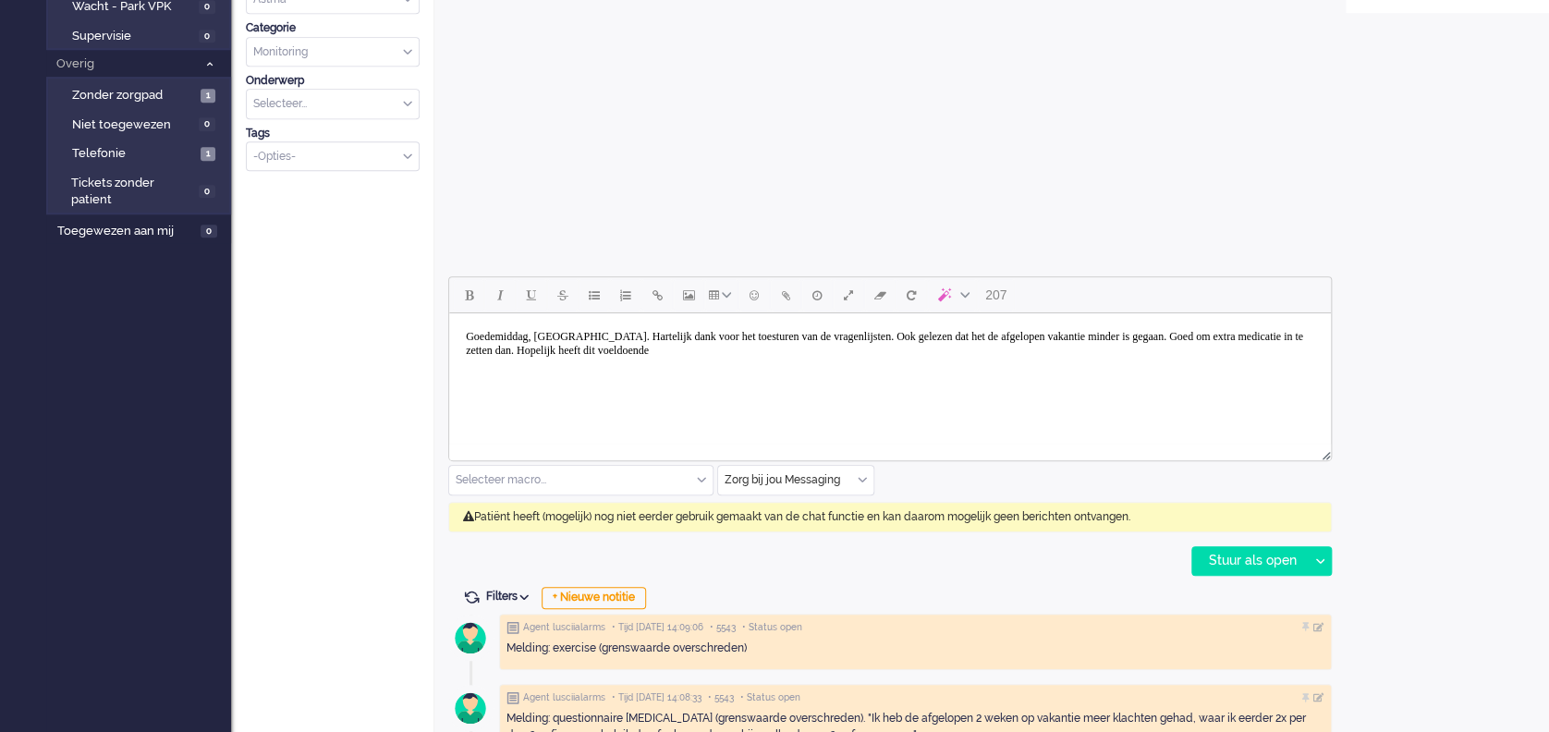
click at [768, 349] on body "Goedemiddag, [GEOGRAPHIC_DATA]. Hartelijk dank voor het toesturen van de vragen…" at bounding box center [890, 344] width 867 height 46
click at [812, 346] on body "Goedemiddag, [GEOGRAPHIC_DATA]. Hartelijk dank voor het toesturen van de vragen…" at bounding box center [890, 344] width 867 height 46
click at [921, 357] on body "Goedemiddag, [GEOGRAPHIC_DATA]. Hartelijk dank voor het toesturen van de vragen…" at bounding box center [890, 344] width 867 height 46
click at [920, 361] on body "Goedemiddag, [GEOGRAPHIC_DATA]. Hartelijk dank voor het toesturen van de vragen…" at bounding box center [890, 351] width 867 height 60
drag, startPoint x: 885, startPoint y: 349, endPoint x: 1233, endPoint y: 348, distance: 347.5
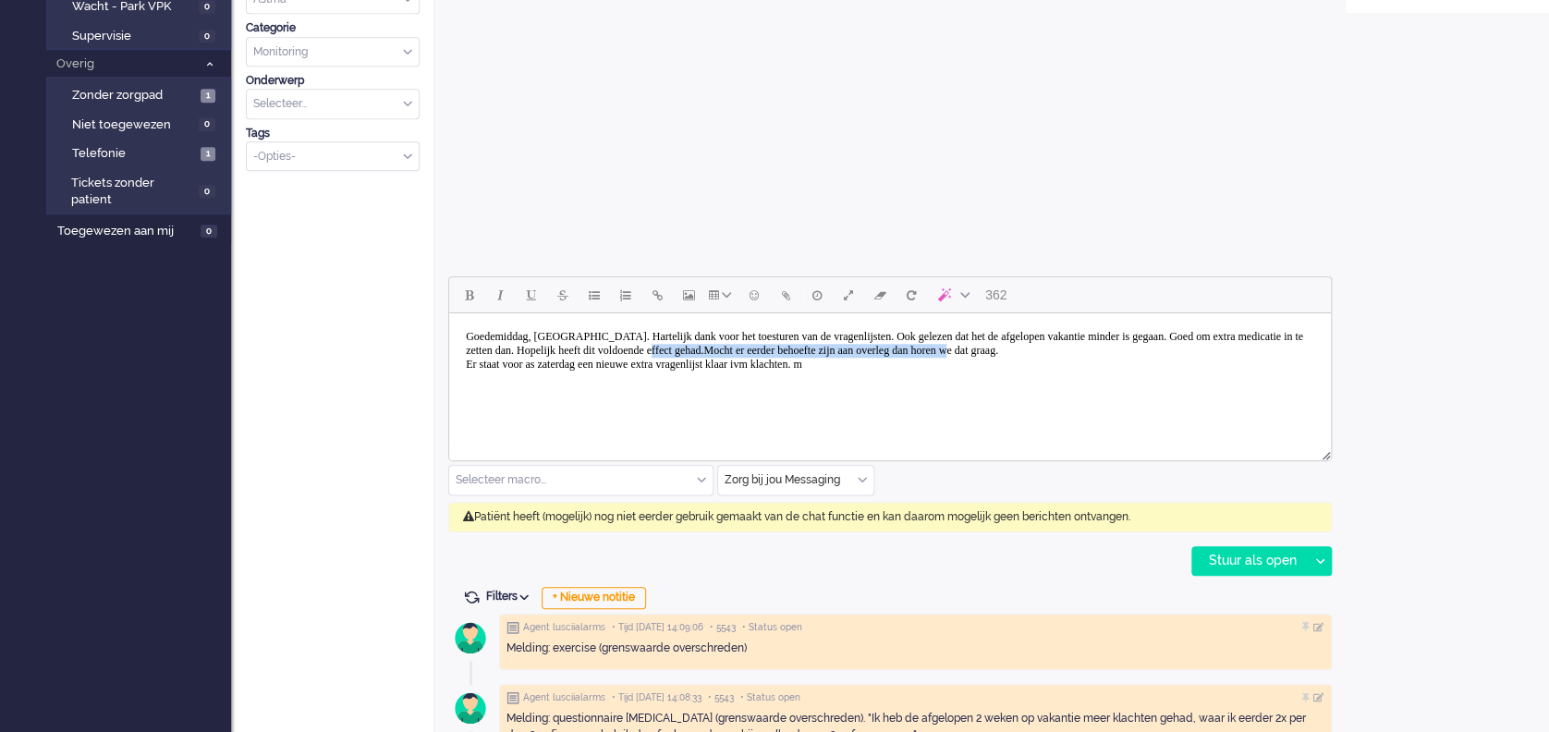
click at [1265, 346] on body "Goedemiddag, [GEOGRAPHIC_DATA]. Hartelijk dank voor het toesturen van de vragen…" at bounding box center [890, 351] width 867 height 60
click at [911, 365] on body "Goedemiddag, [GEOGRAPHIC_DATA]. Hartelijk dank voor het toesturen van de vragen…" at bounding box center [890, 351] width 867 height 60
click at [479, 384] on html "Goedemiddag, [GEOGRAPHIC_DATA]. Hartelijk dank voor het toesturen van de vragen…" at bounding box center [890, 350] width 882 height 75
click at [891, 370] on body "Goedemiddag, [GEOGRAPHIC_DATA]. Hartelijk dank voor het toesturen van de vragen…" at bounding box center [890, 351] width 867 height 60
click at [477, 380] on body "Goedemiddag, [GEOGRAPHIC_DATA]. Hartelijk dank voor het toesturen van de vragen…" at bounding box center [890, 358] width 867 height 74
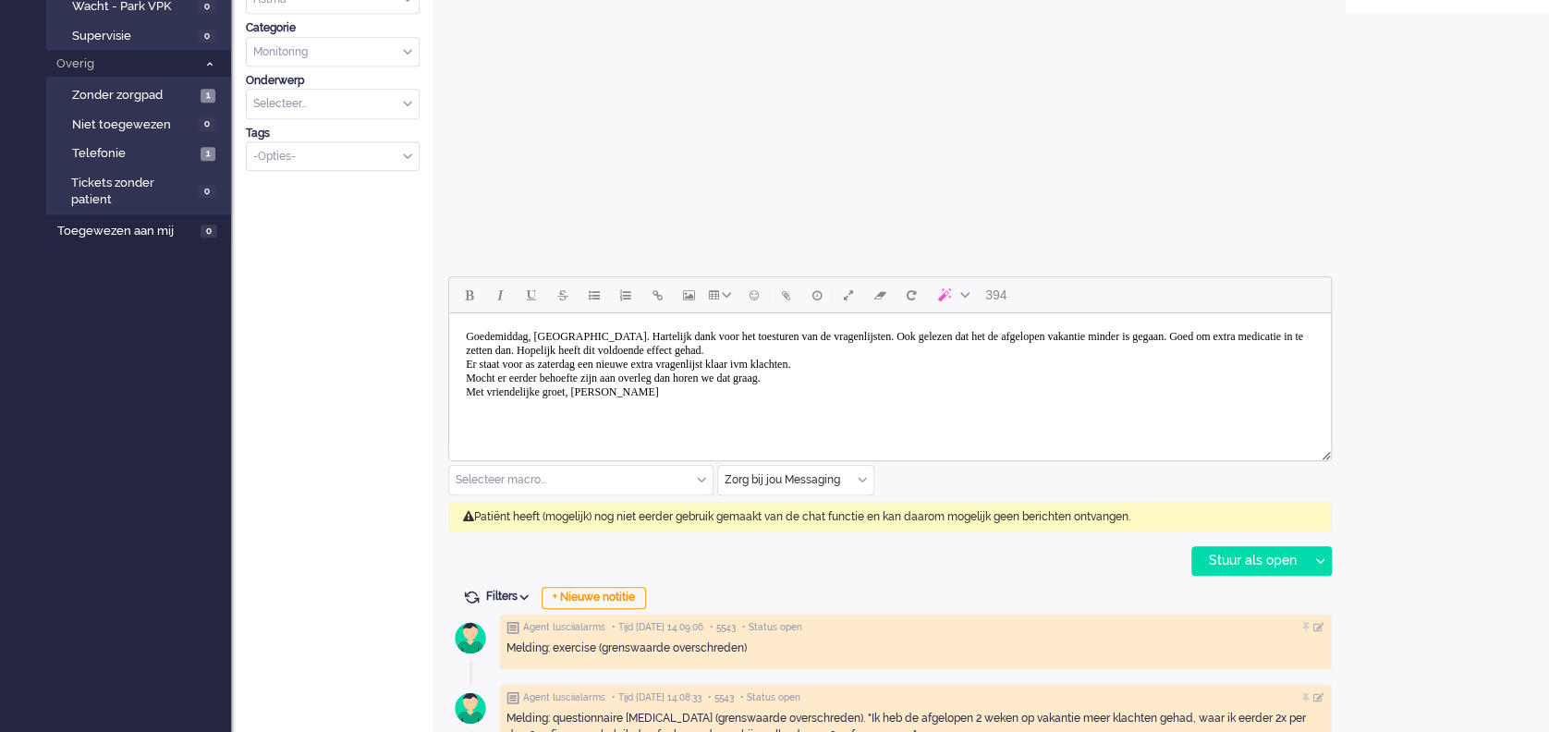
click at [904, 340] on body "Goedemiddag, [GEOGRAPHIC_DATA]. Hartelijk dank voor het toesturen van de vragen…" at bounding box center [890, 365] width 867 height 88
click at [828, 364] on body "Goedemiddag, [GEOGRAPHIC_DATA]. Hartelijk dank voor het toesturen van de vragen…" at bounding box center [890, 365] width 867 height 88
click at [846, 383] on body "Goedemiddag, [GEOGRAPHIC_DATA]. Hartelijk dank voor het toesturen van de vragen…" at bounding box center [890, 365] width 867 height 88
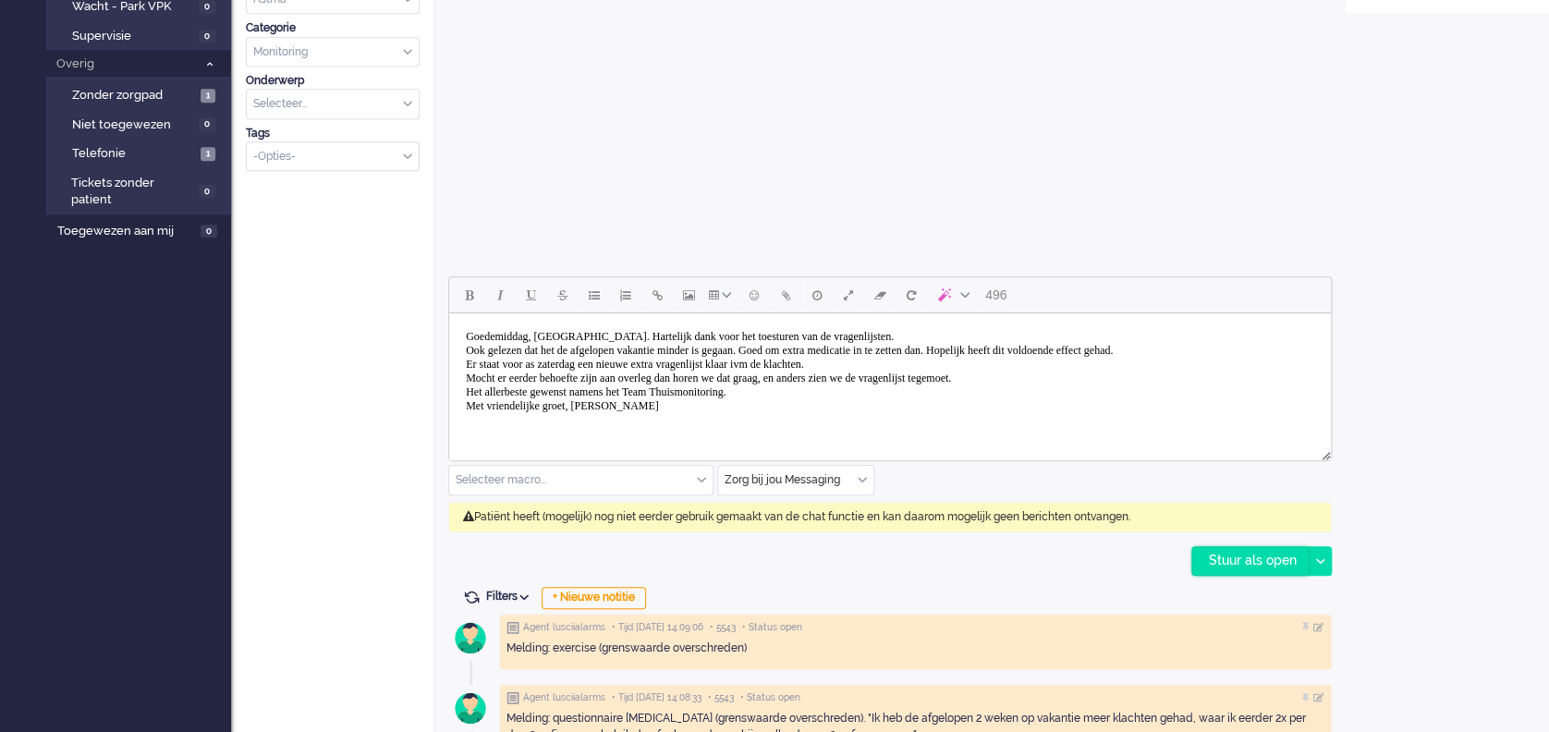
click at [1261, 557] on div "Stuur als open" at bounding box center [1250, 561] width 116 height 28
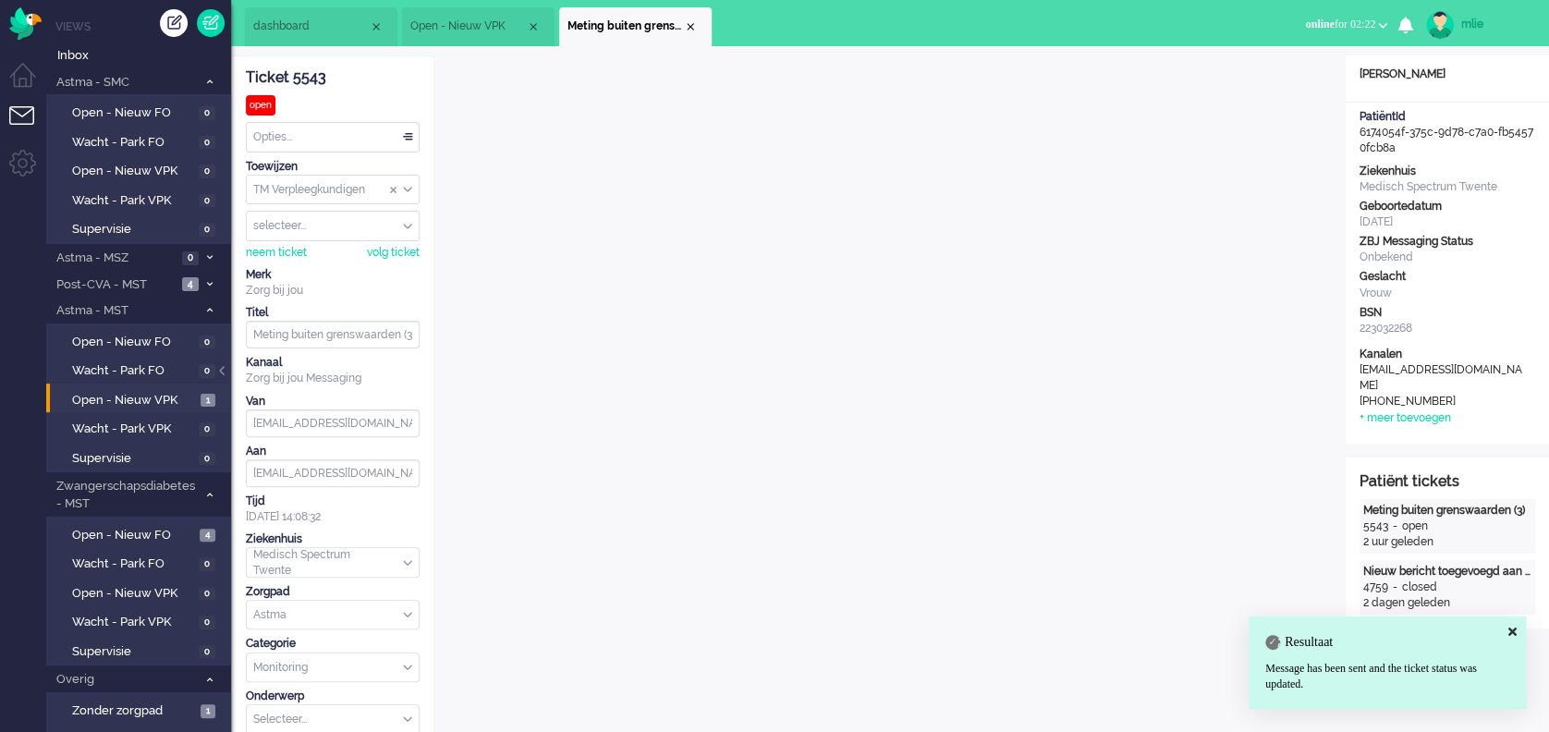
scroll to position [0, 0]
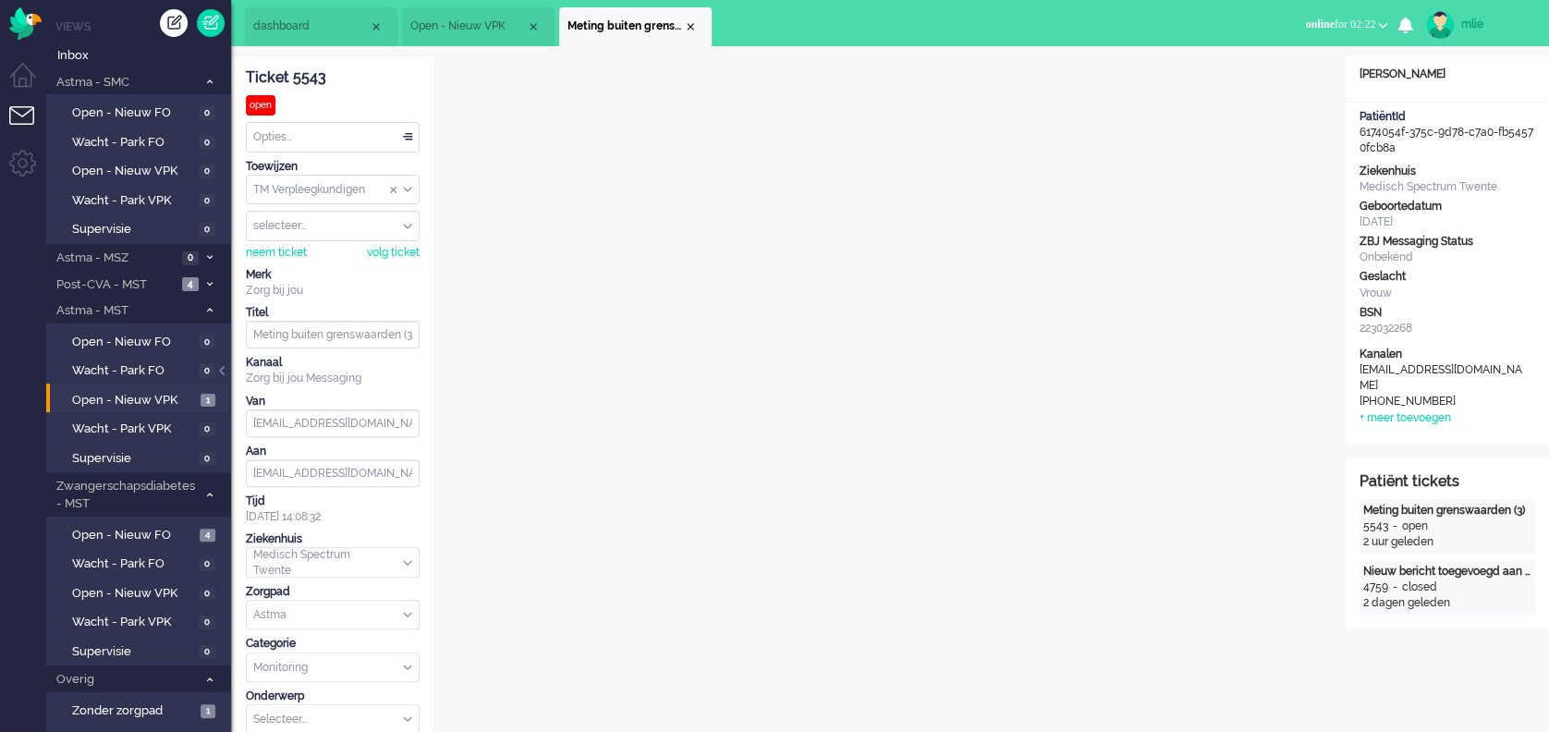
click at [403, 130] on div "Opties..." at bounding box center [333, 137] width 172 height 29
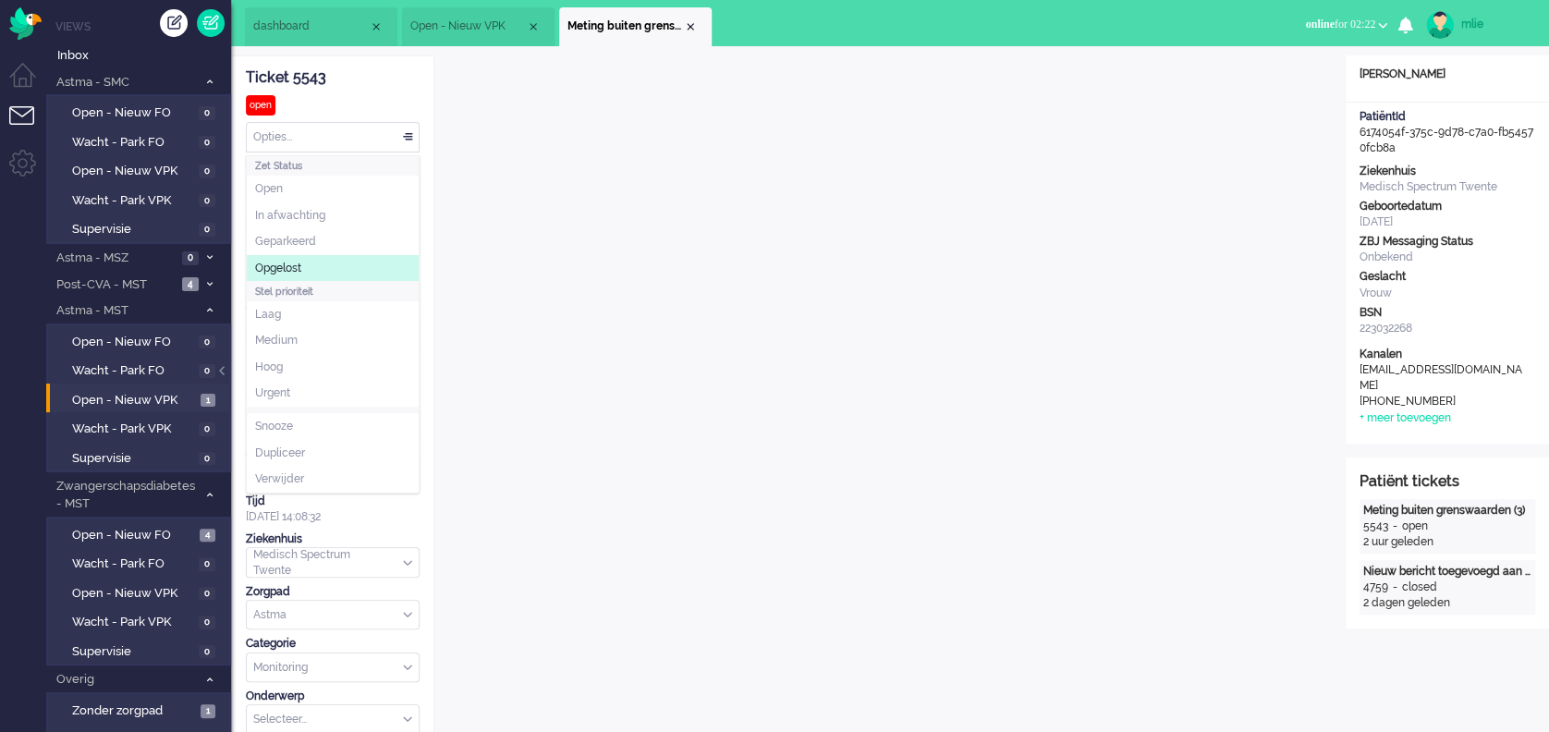
click at [296, 271] on span "Opgelost" at bounding box center [278, 269] width 46 height 16
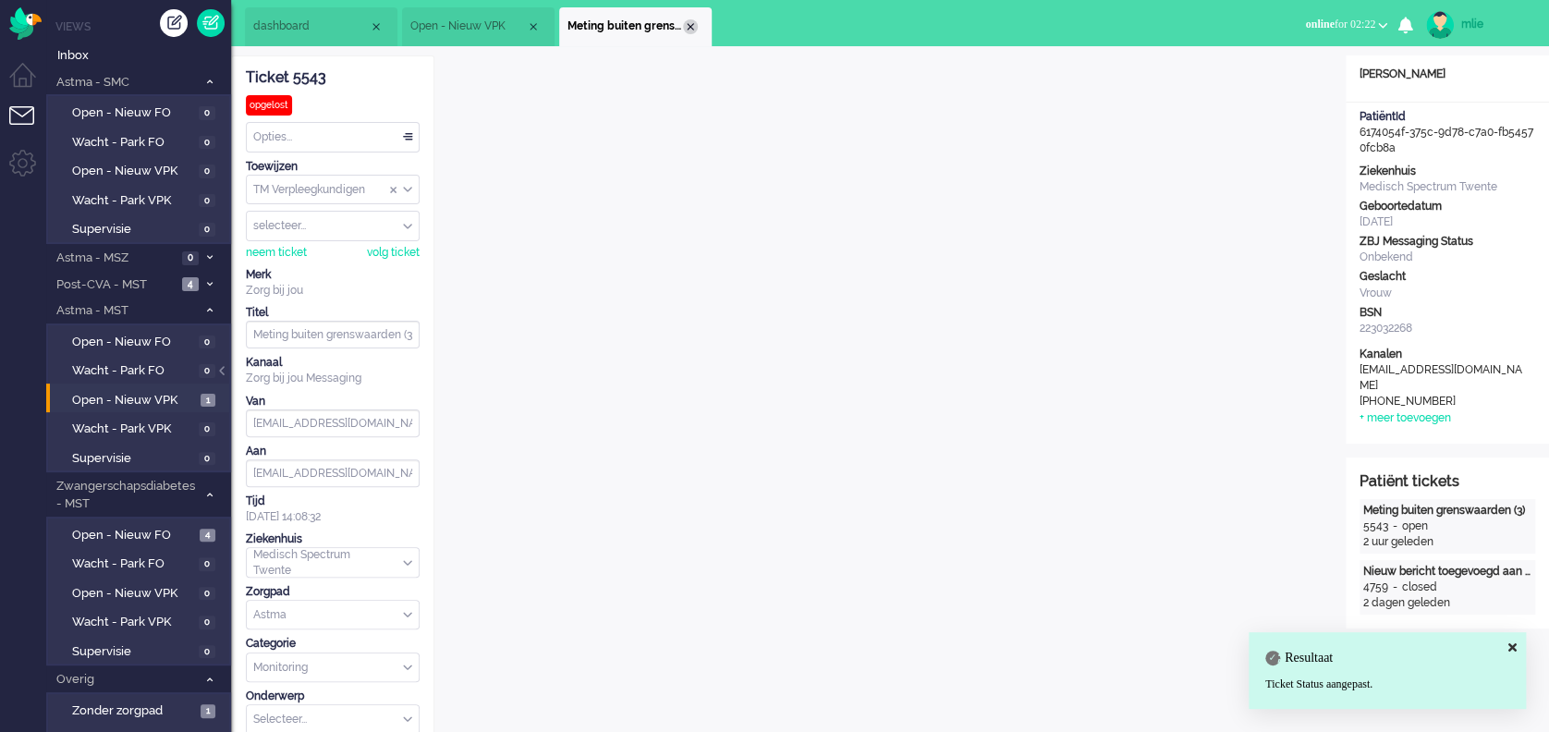
click at [690, 23] on div "Close tab" at bounding box center [690, 26] width 15 height 15
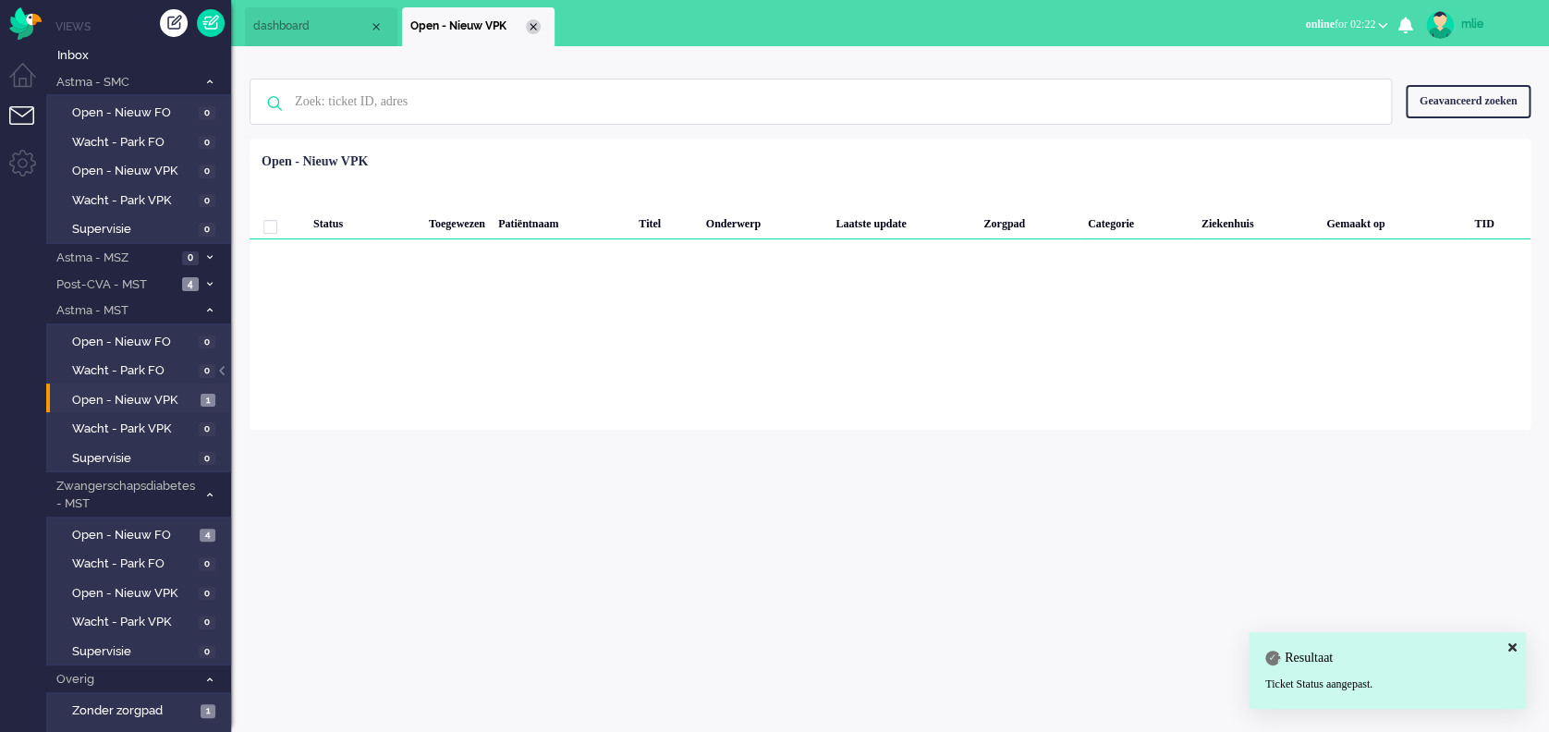
click at [532, 23] on div "Close tab" at bounding box center [533, 26] width 15 height 15
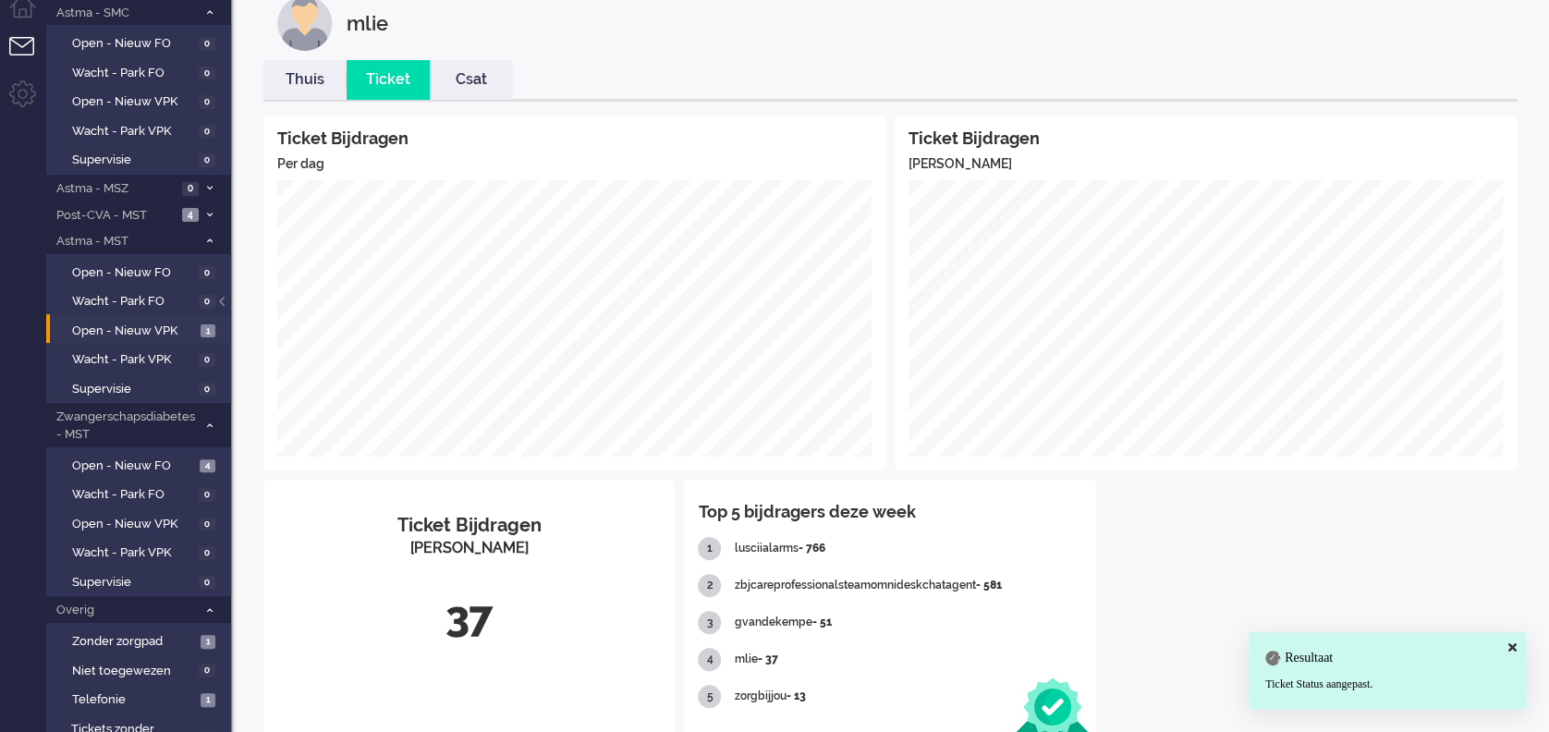
scroll to position [126, 0]
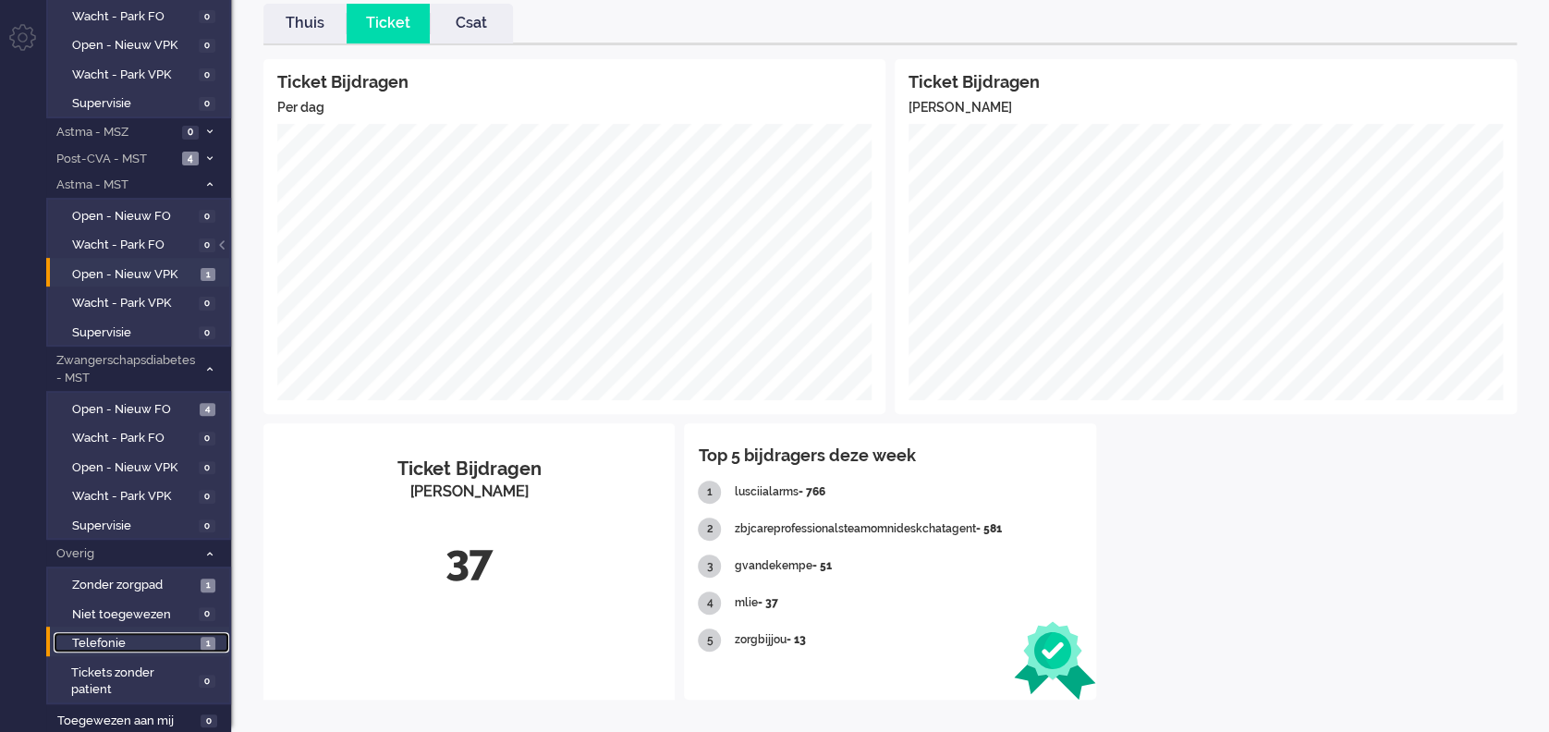
click at [94, 640] on span "Telefonie" at bounding box center [134, 644] width 124 height 18
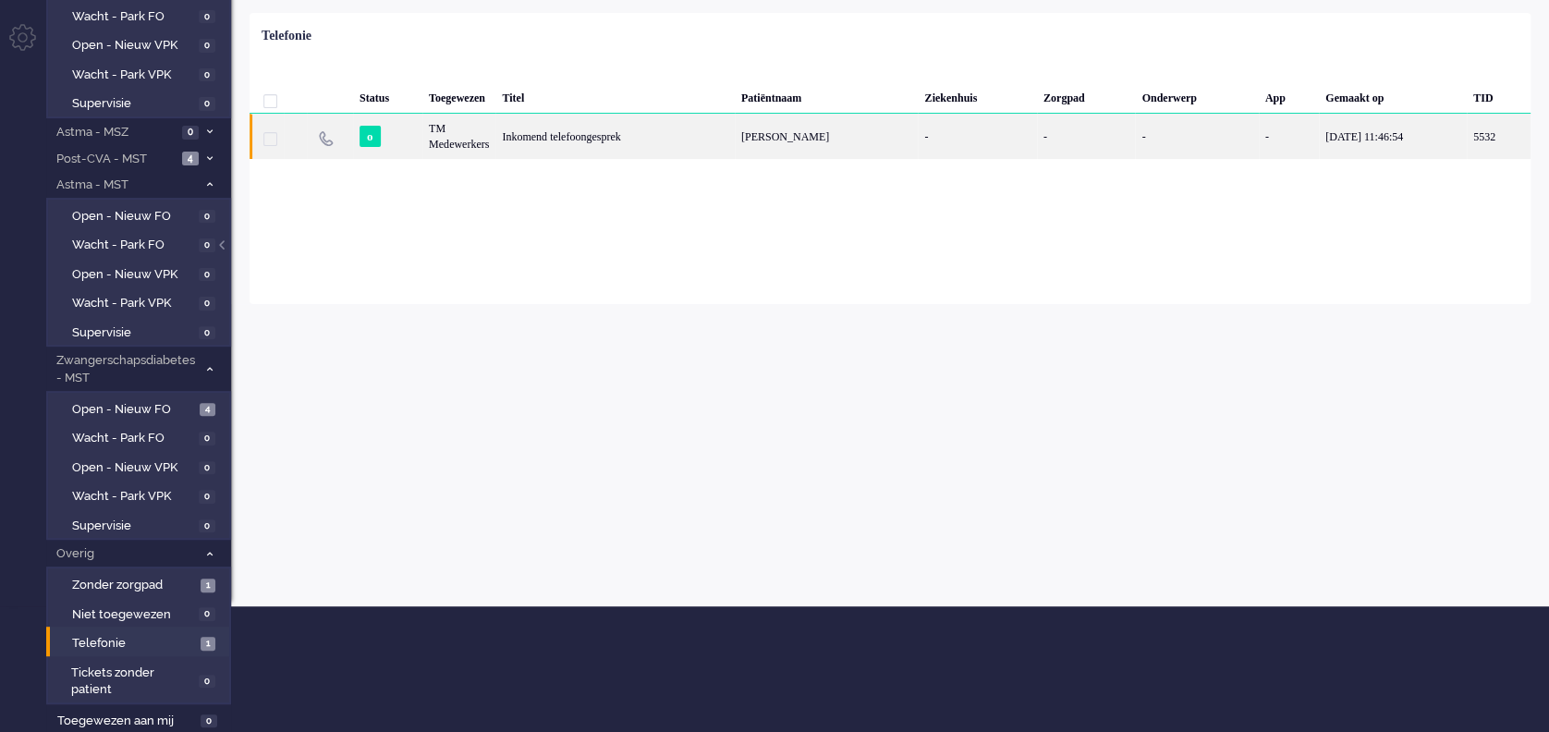
click at [756, 145] on div "[PERSON_NAME]" at bounding box center [827, 136] width 184 height 45
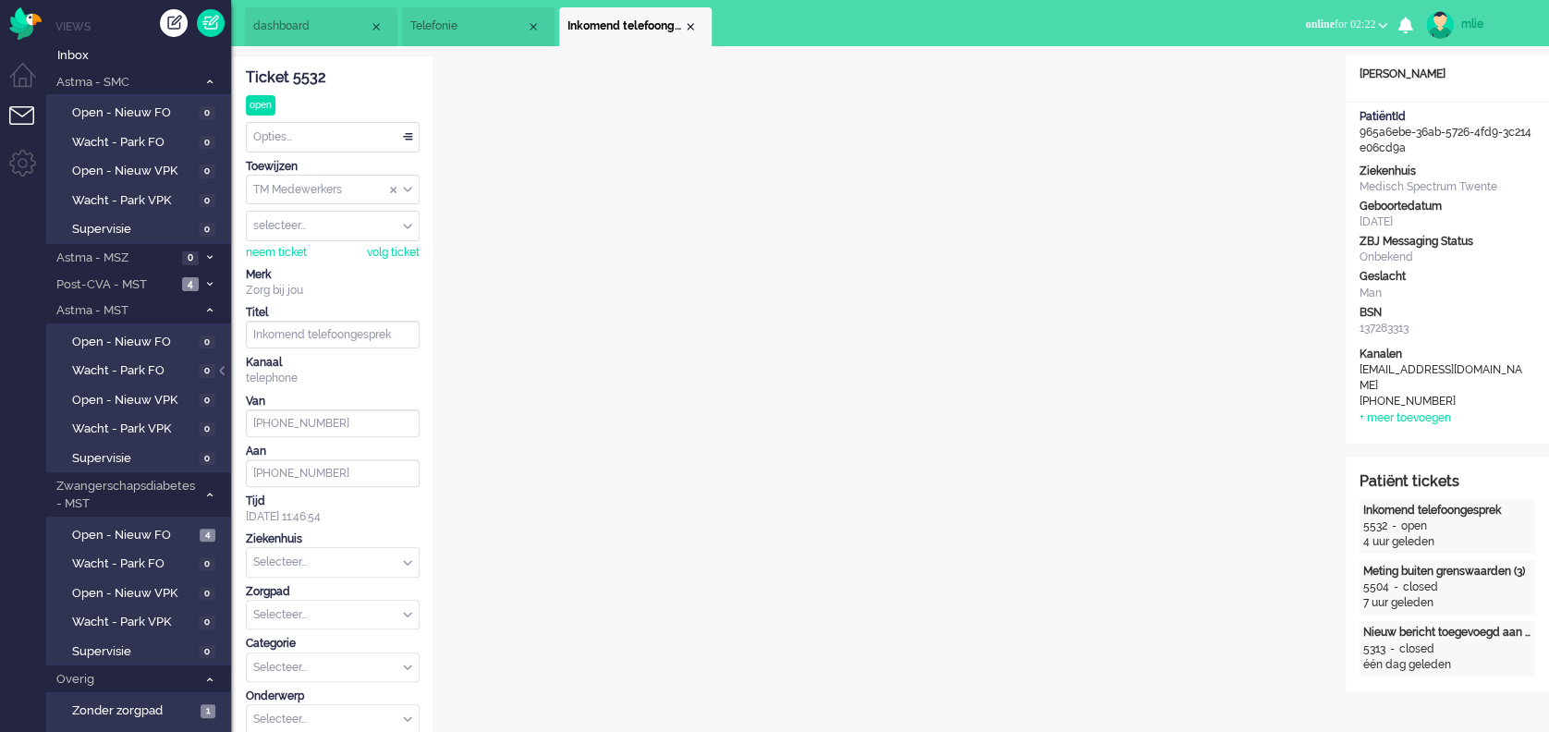
click at [405, 559] on div "Selecteer..." at bounding box center [333, 562] width 172 height 29
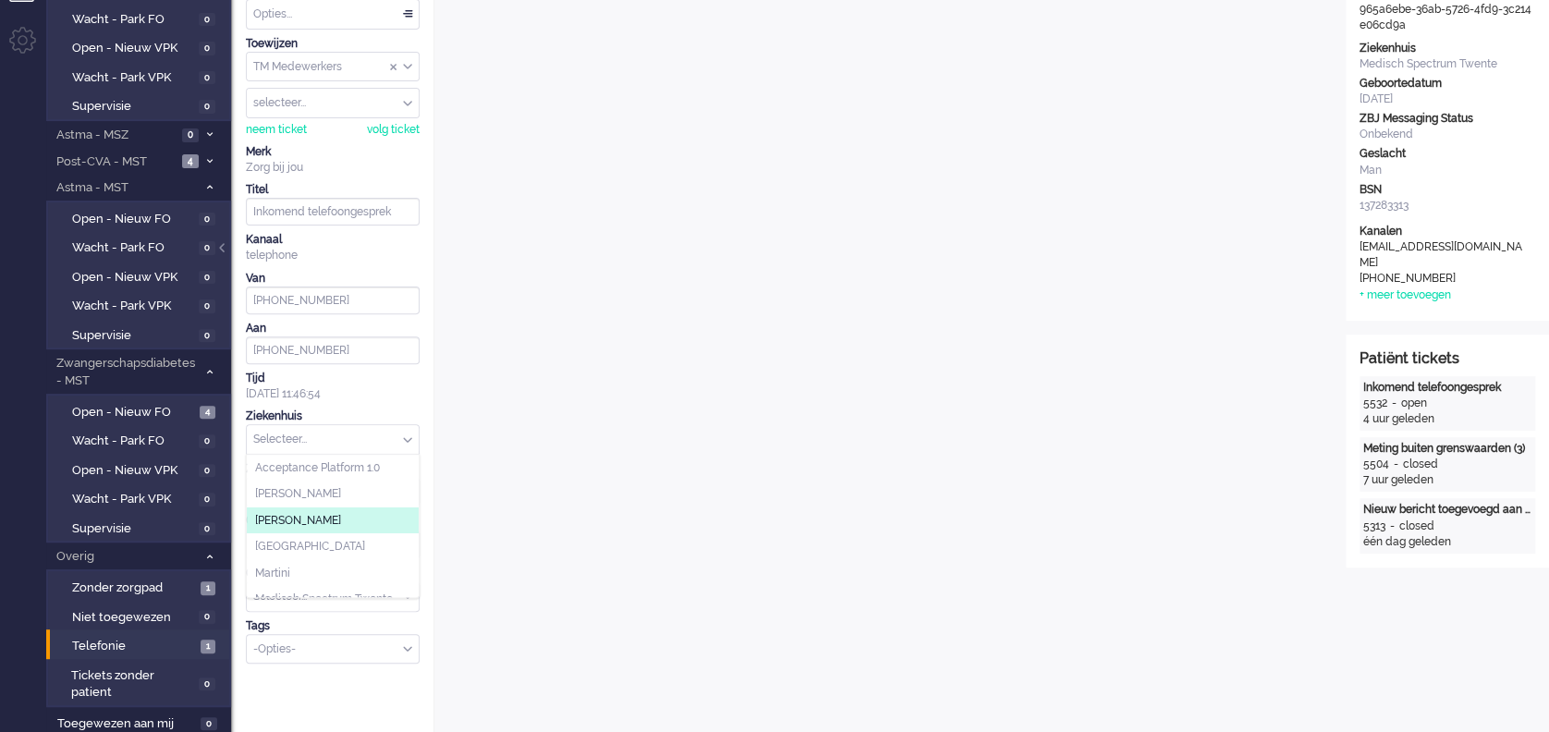
scroll to position [123, 0]
click at [294, 476] on span "Medisch Spectrum Twente" at bounding box center [324, 478] width 138 height 16
type input "[PHONE_NUMBER]"
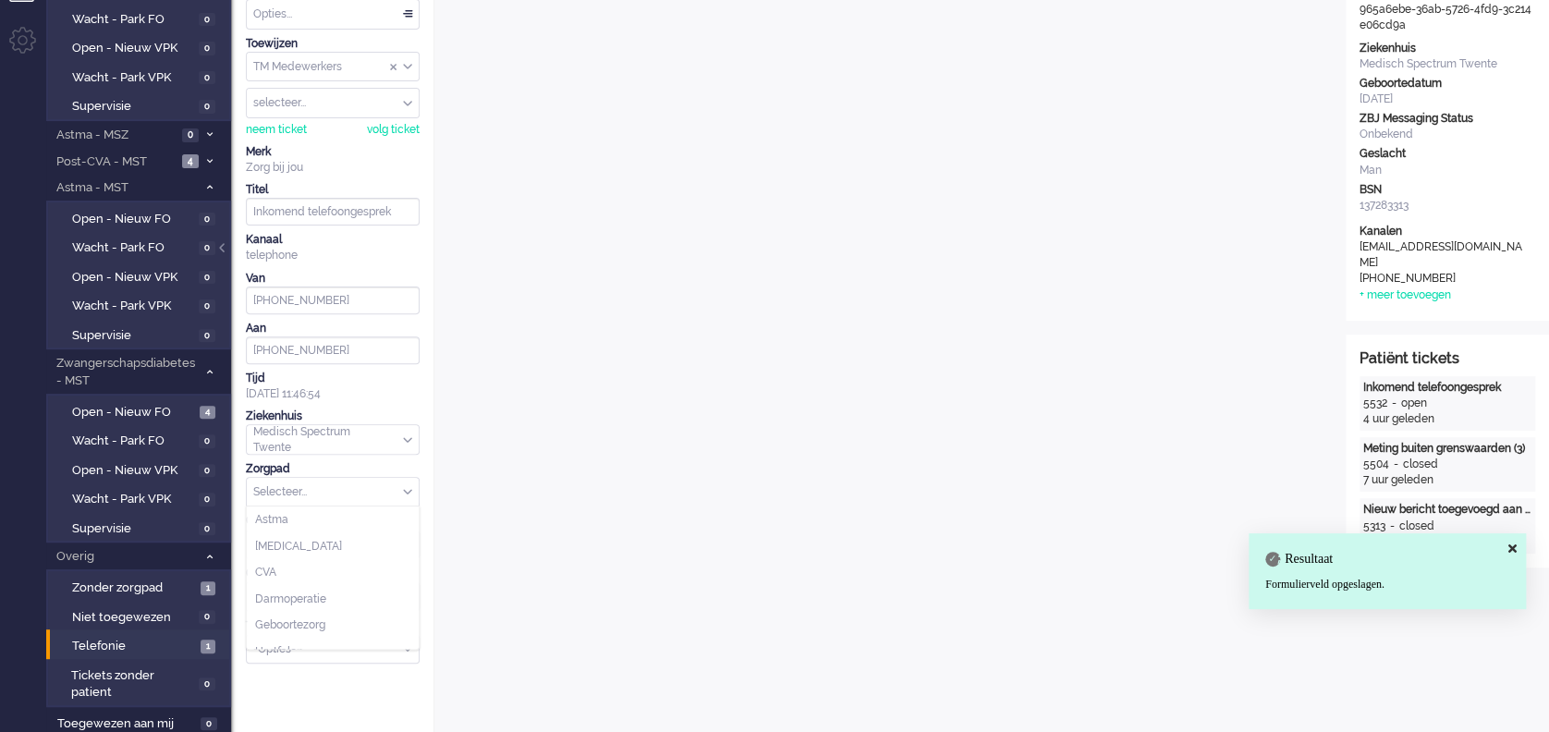
click at [408, 485] on div "Selecteer..." at bounding box center [333, 492] width 172 height 29
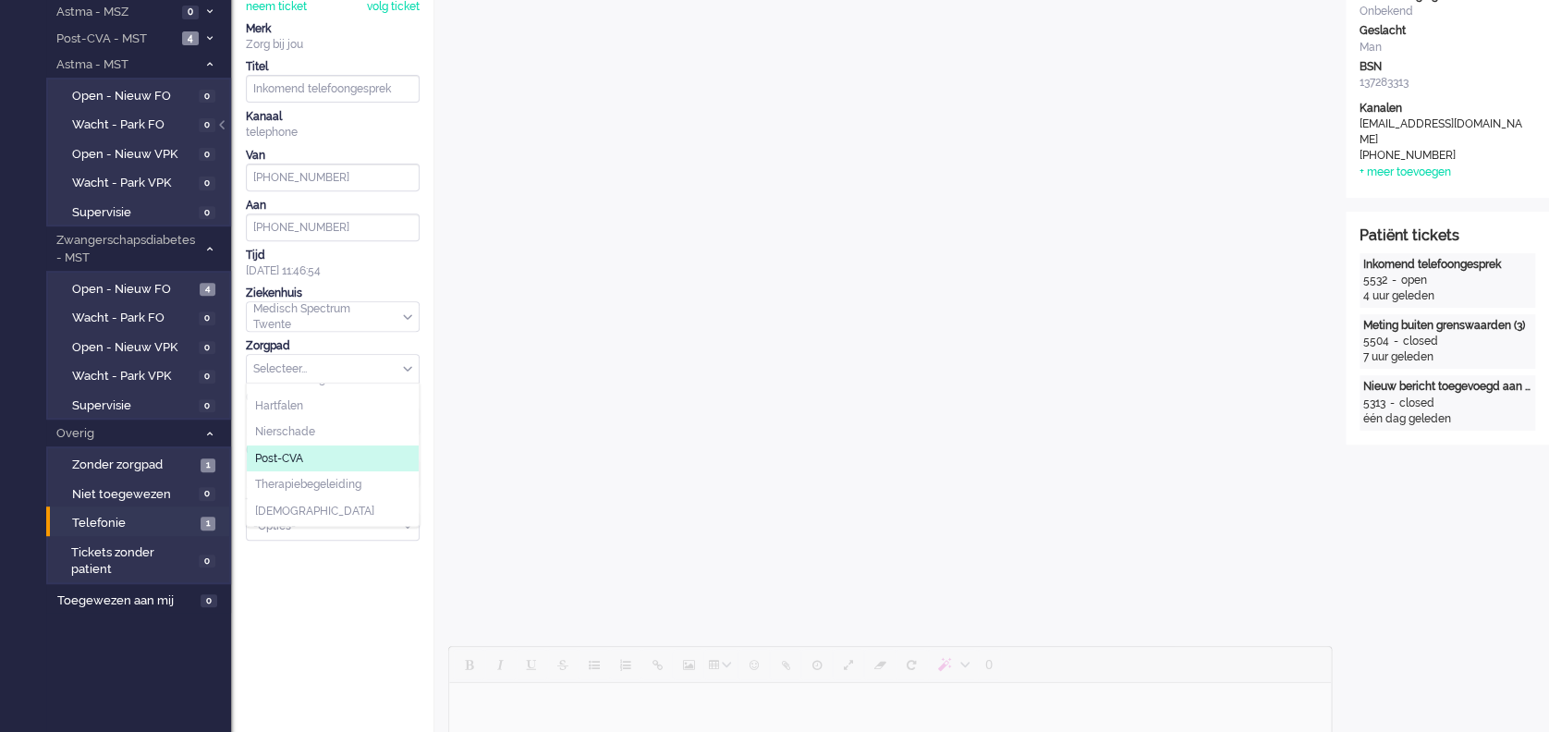
click at [307, 450] on li "Post-CVA" at bounding box center [333, 458] width 172 height 27
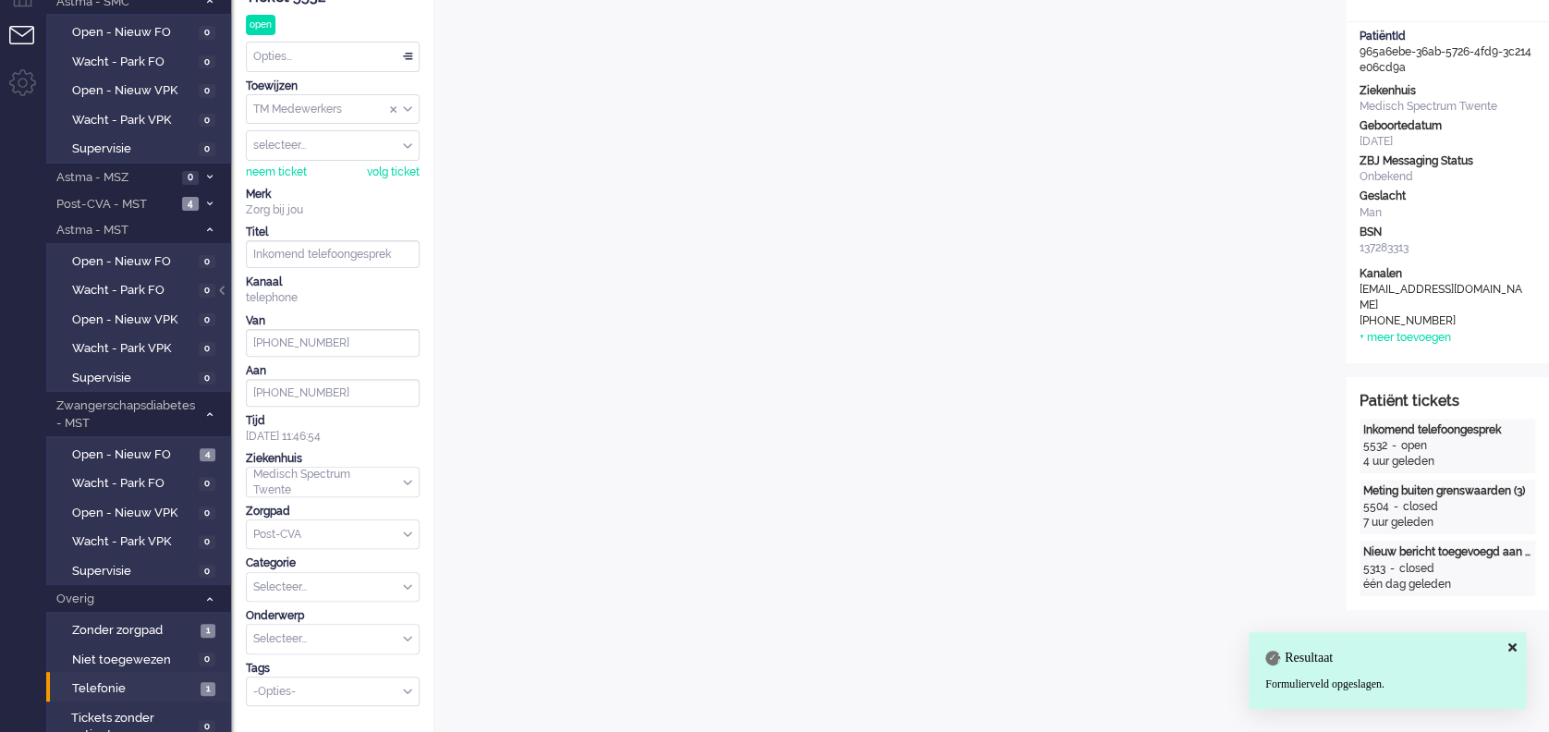
scroll to position [0, 0]
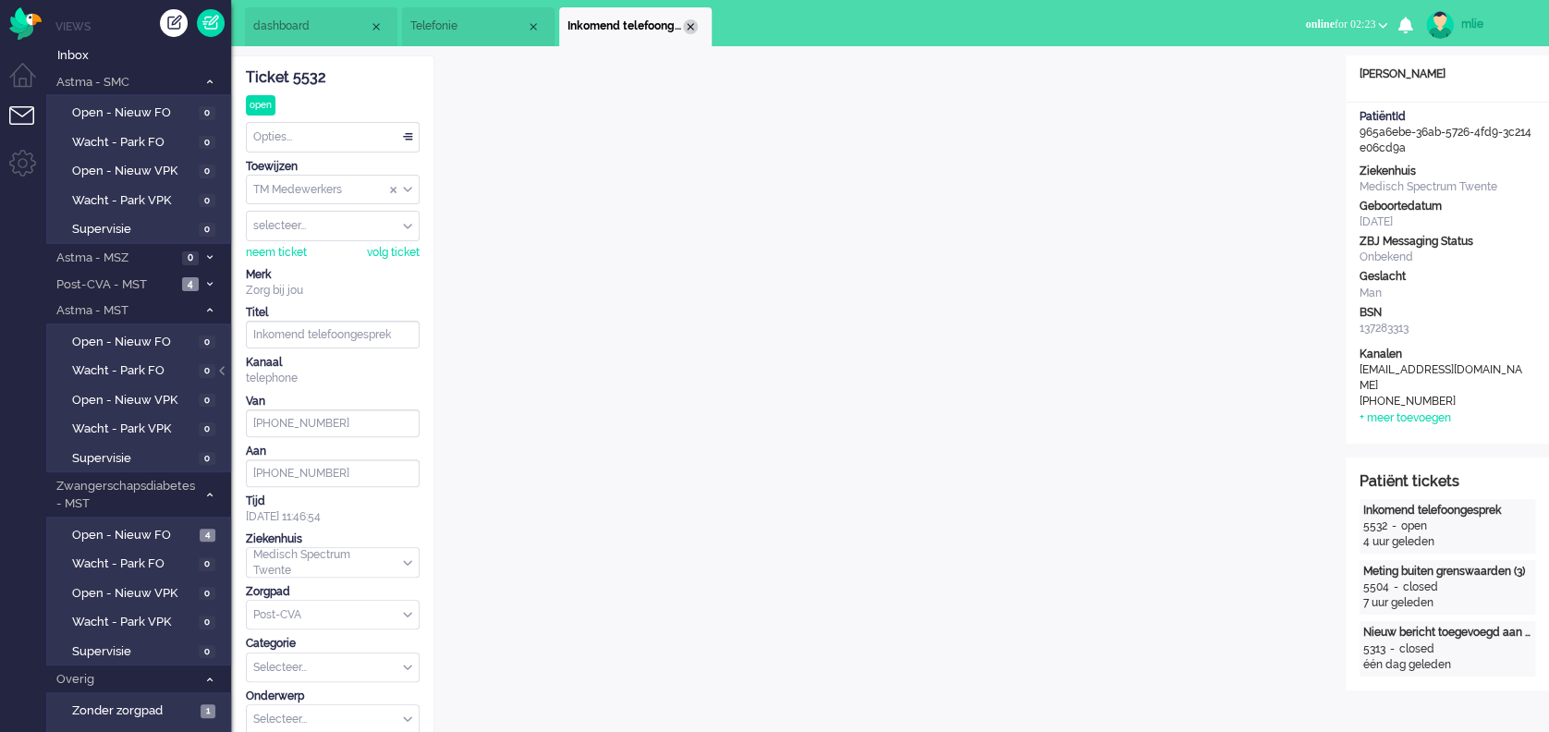
click at [688, 25] on div "Close tab" at bounding box center [690, 26] width 15 height 15
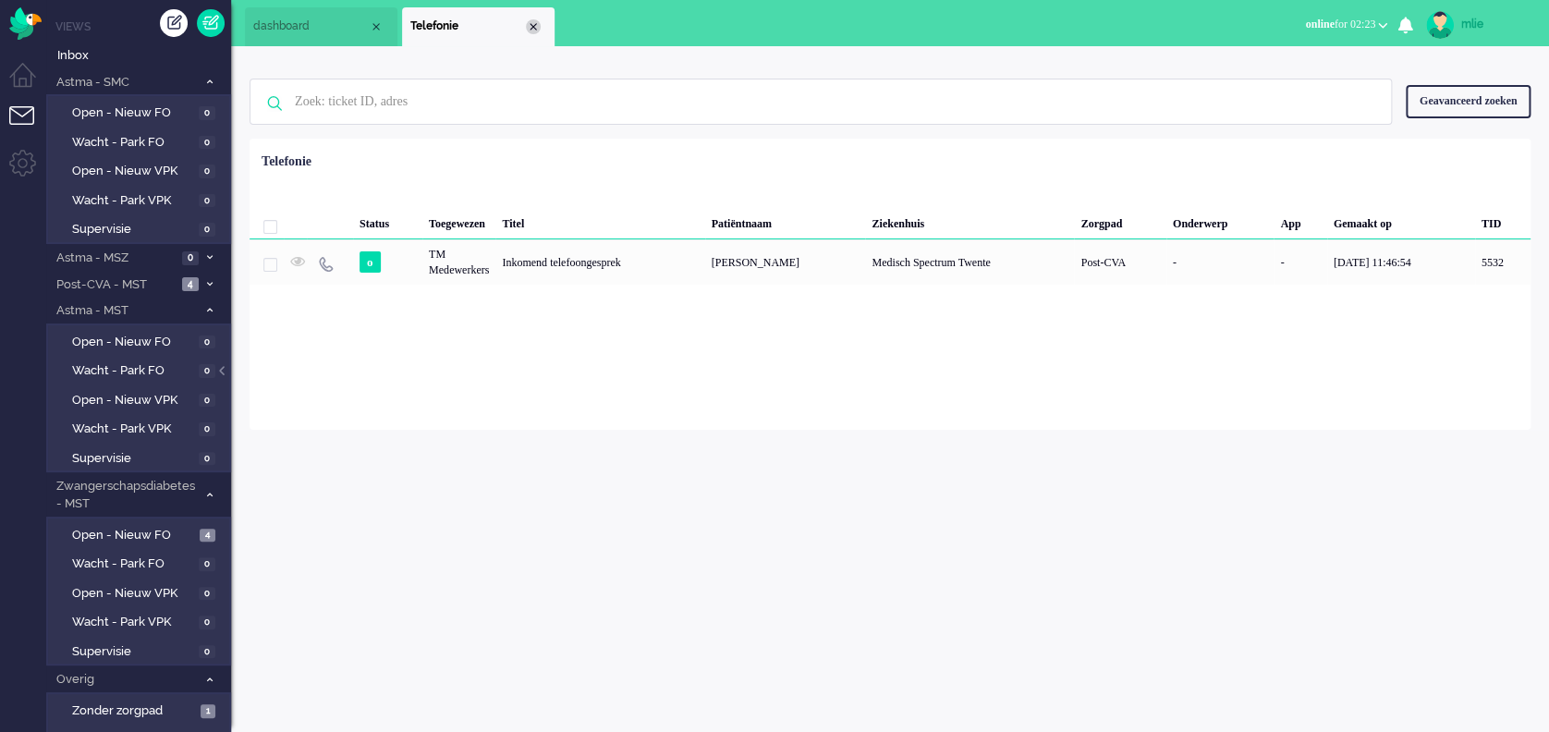
click at [540, 27] on div "Close tab" at bounding box center [533, 26] width 15 height 15
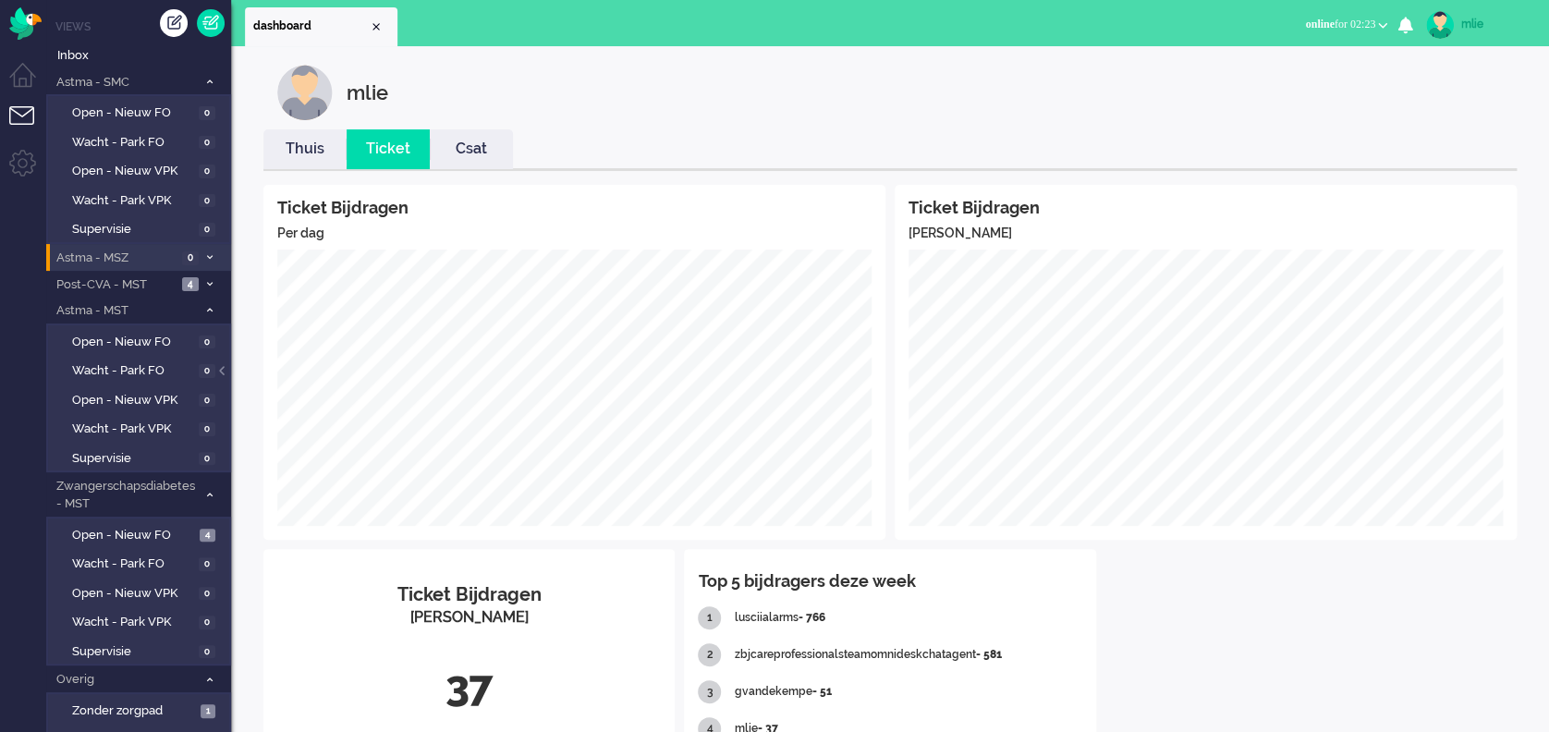
click at [207, 250] on li "Astma - MSZ 0" at bounding box center [138, 257] width 185 height 27
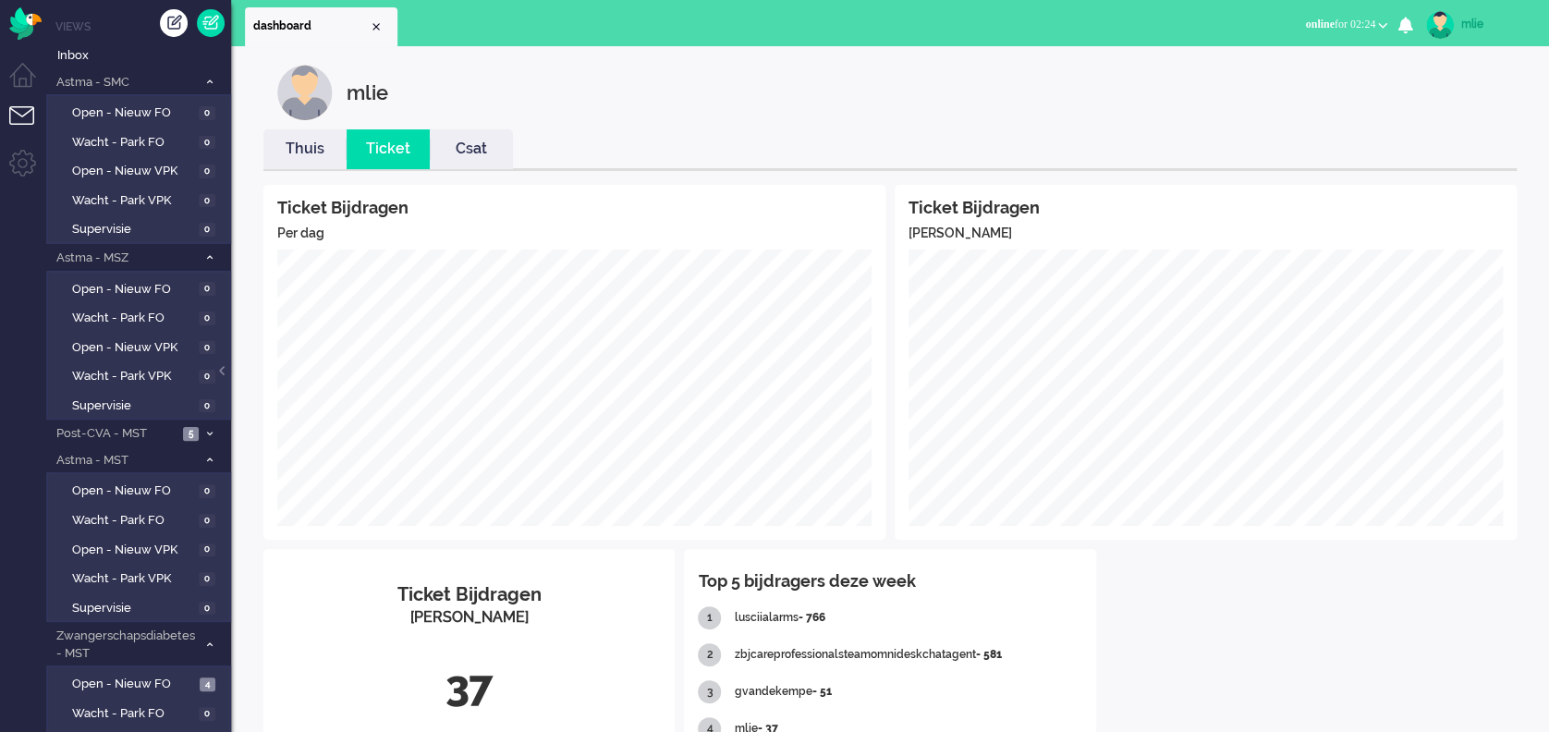
click at [311, 149] on link "Thuis" at bounding box center [304, 149] width 83 height 21
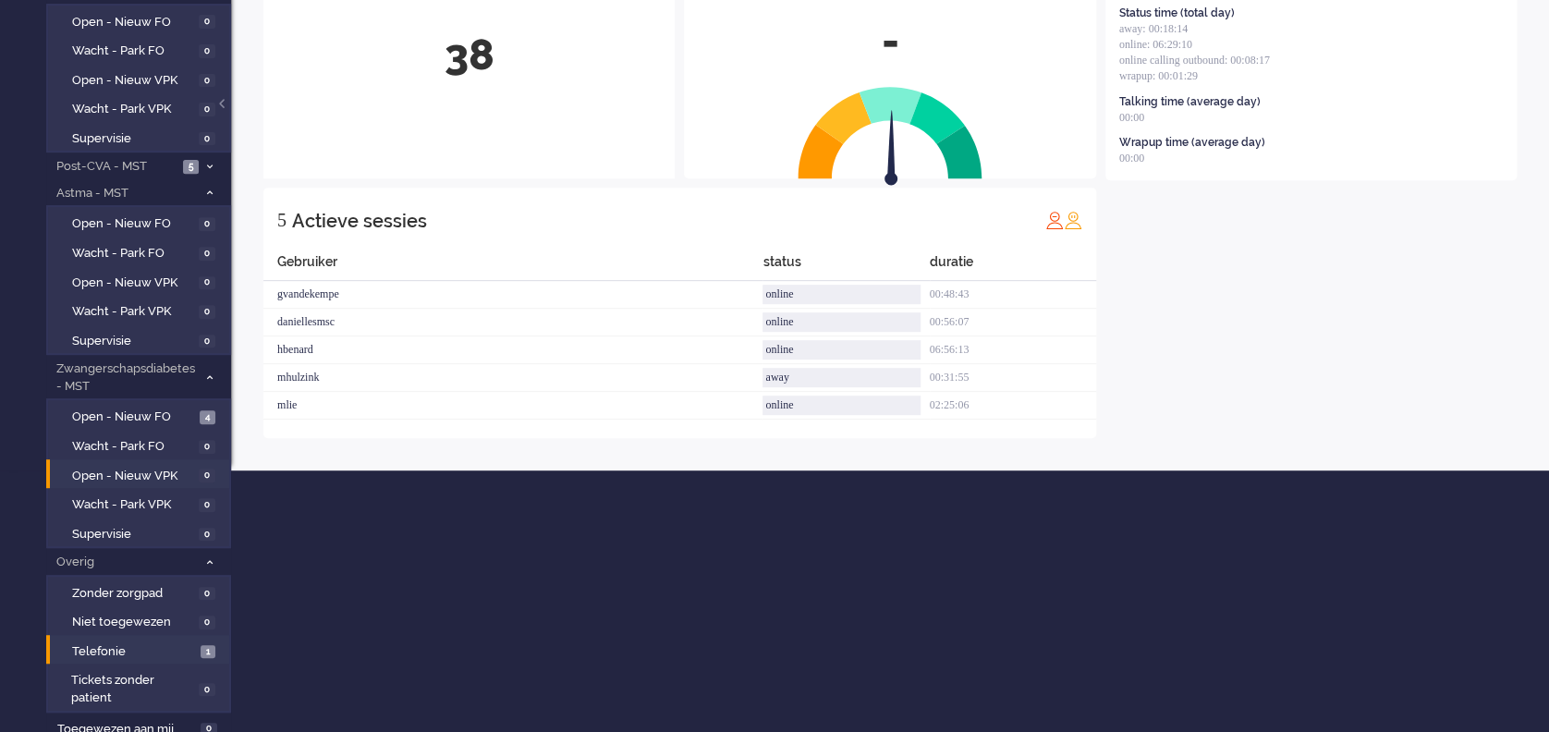
scroll to position [274, 0]
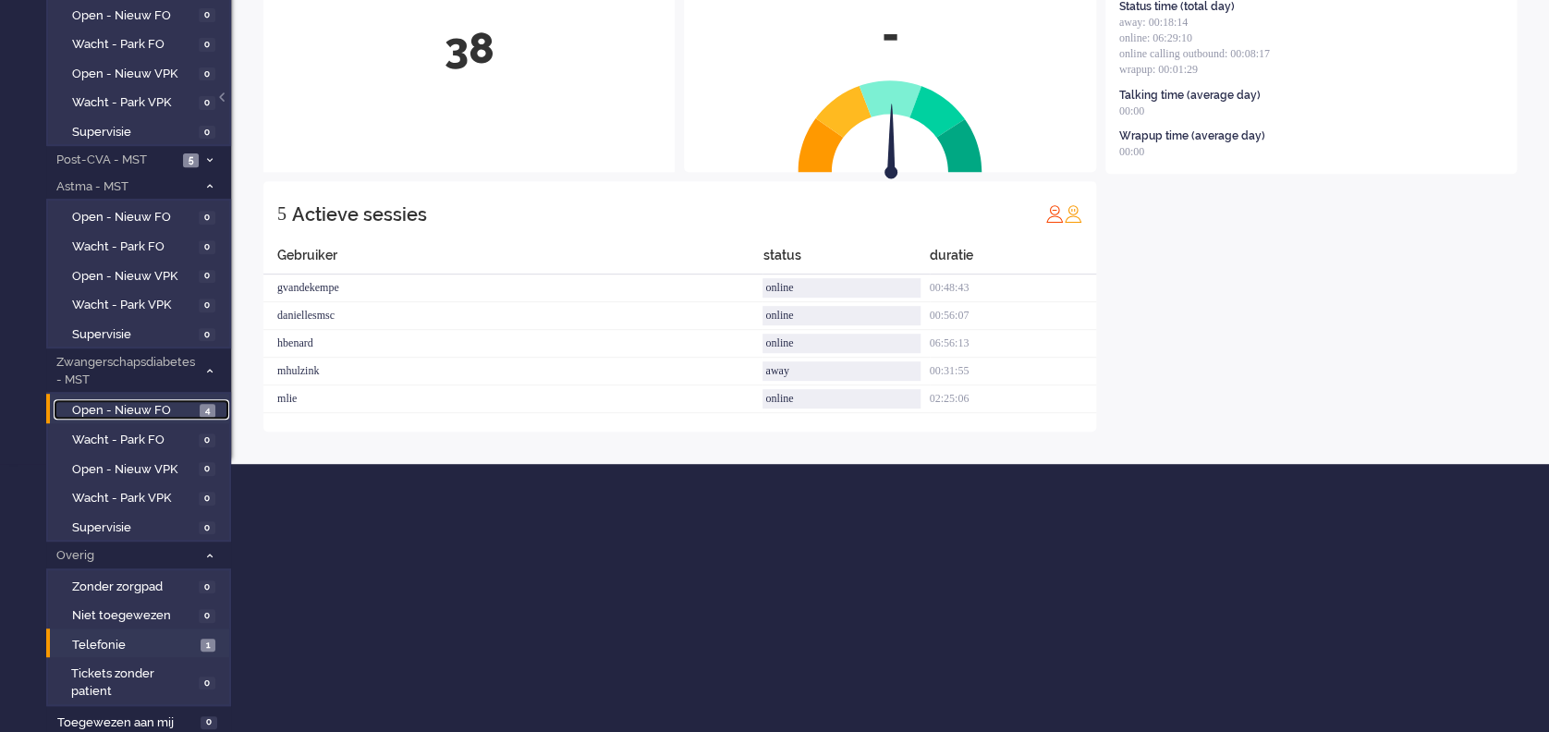
click at [139, 406] on span "Open - Nieuw FO" at bounding box center [133, 411] width 123 height 18
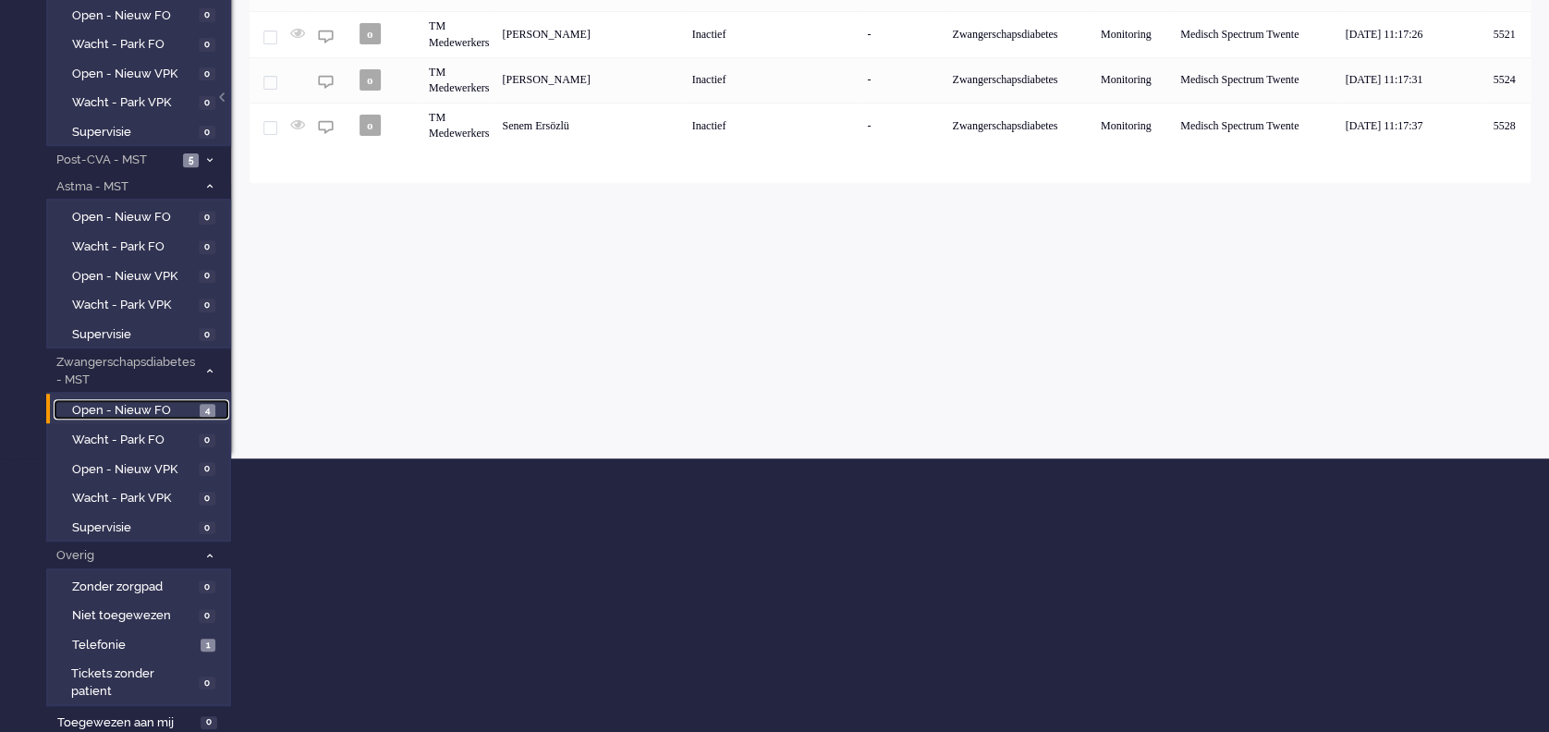
click at [139, 406] on span "Open - Nieuw FO" at bounding box center [133, 411] width 123 height 18
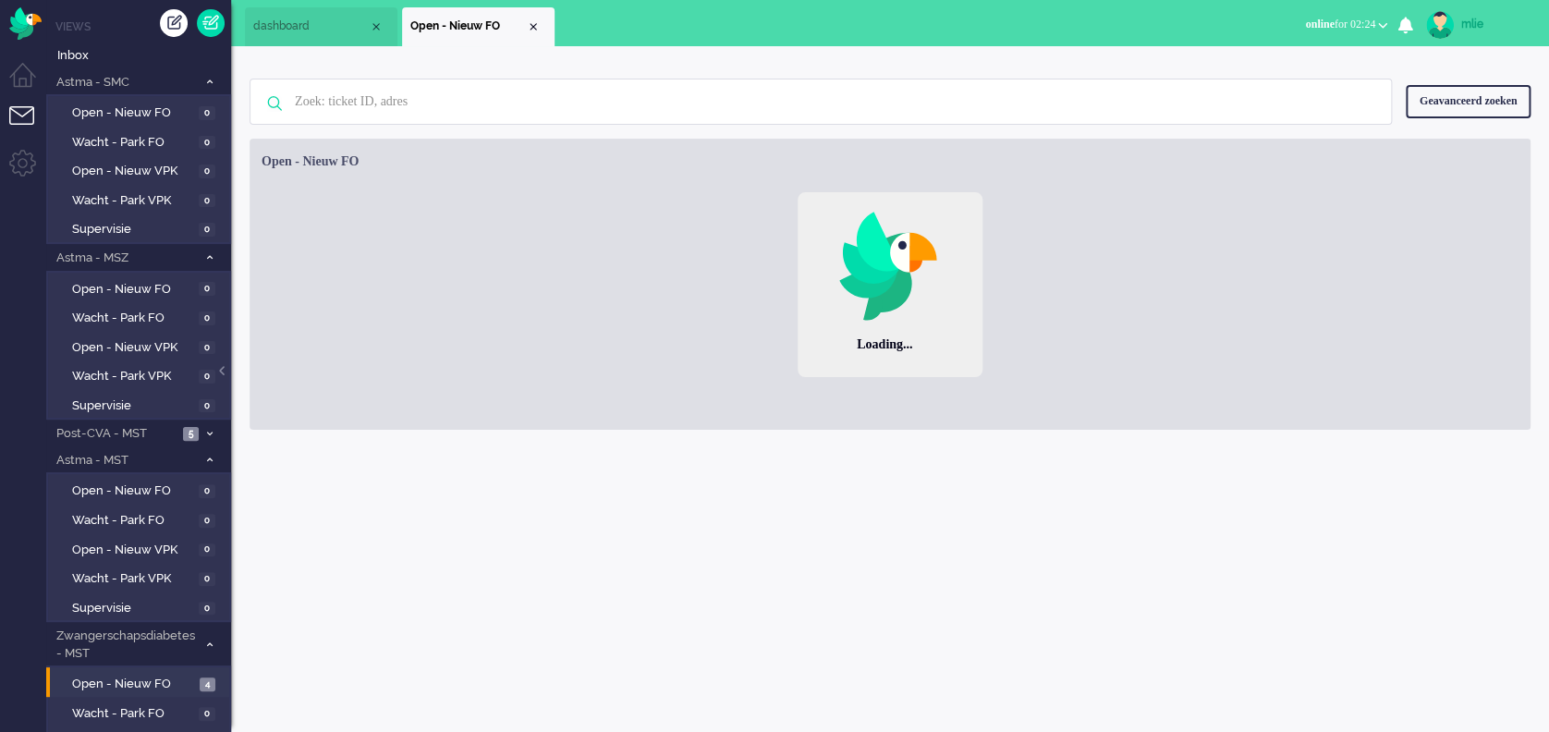
click at [1473, 19] on div "mlie" at bounding box center [1495, 24] width 69 height 18
click at [1442, 148] on link "Uitloggen" at bounding box center [1475, 149] width 128 height 18
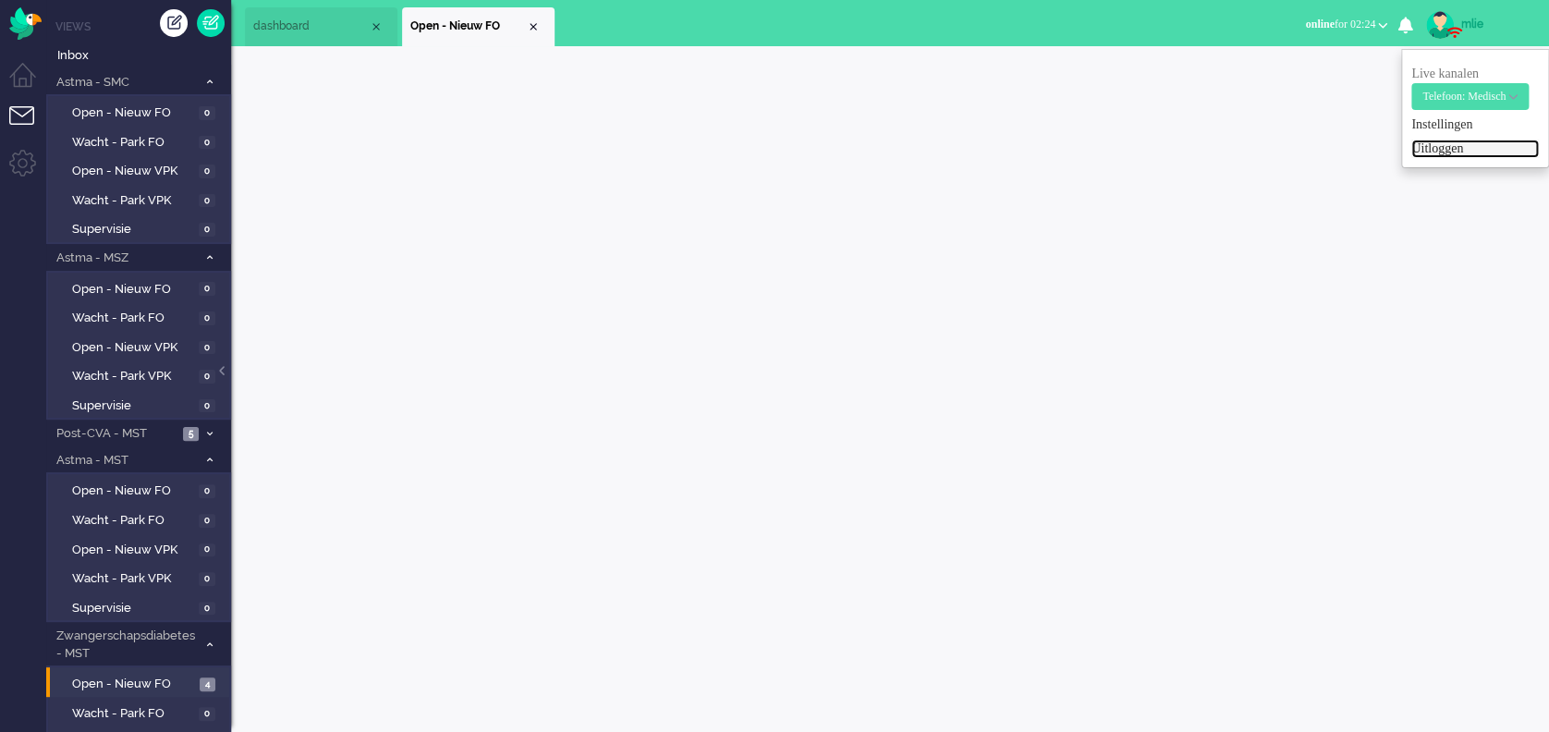
click at [1446, 144] on link "Uitloggen" at bounding box center [1475, 149] width 128 height 18
